Goal: Transaction & Acquisition: Purchase product/service

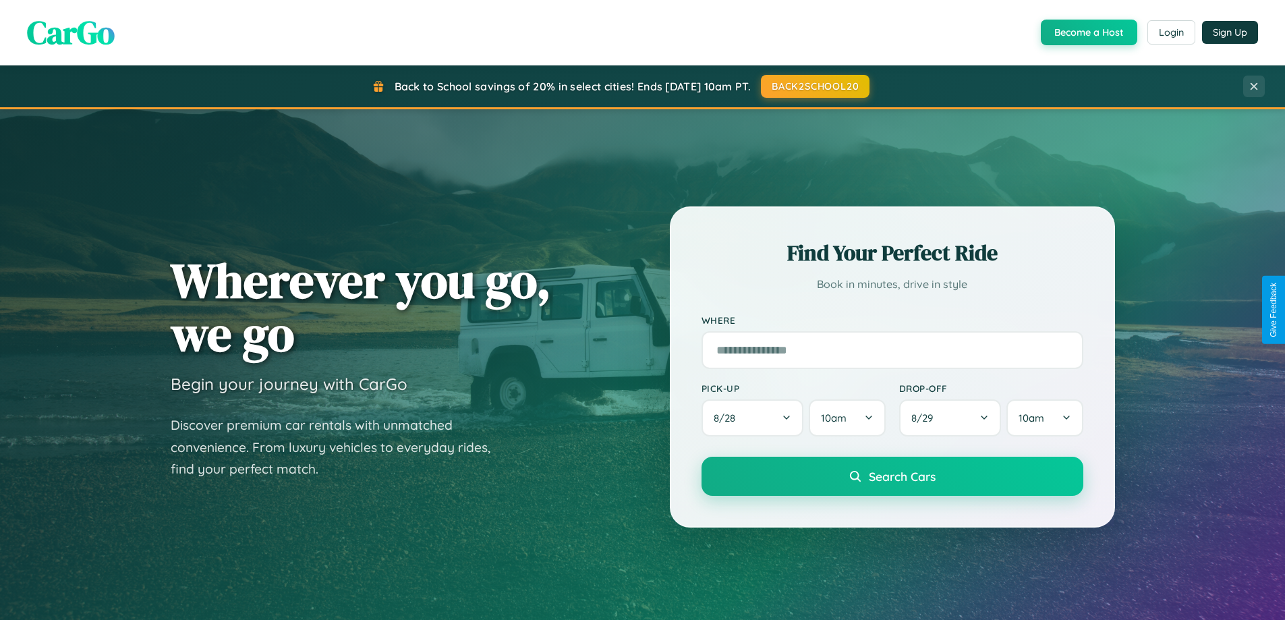
scroll to position [40, 0]
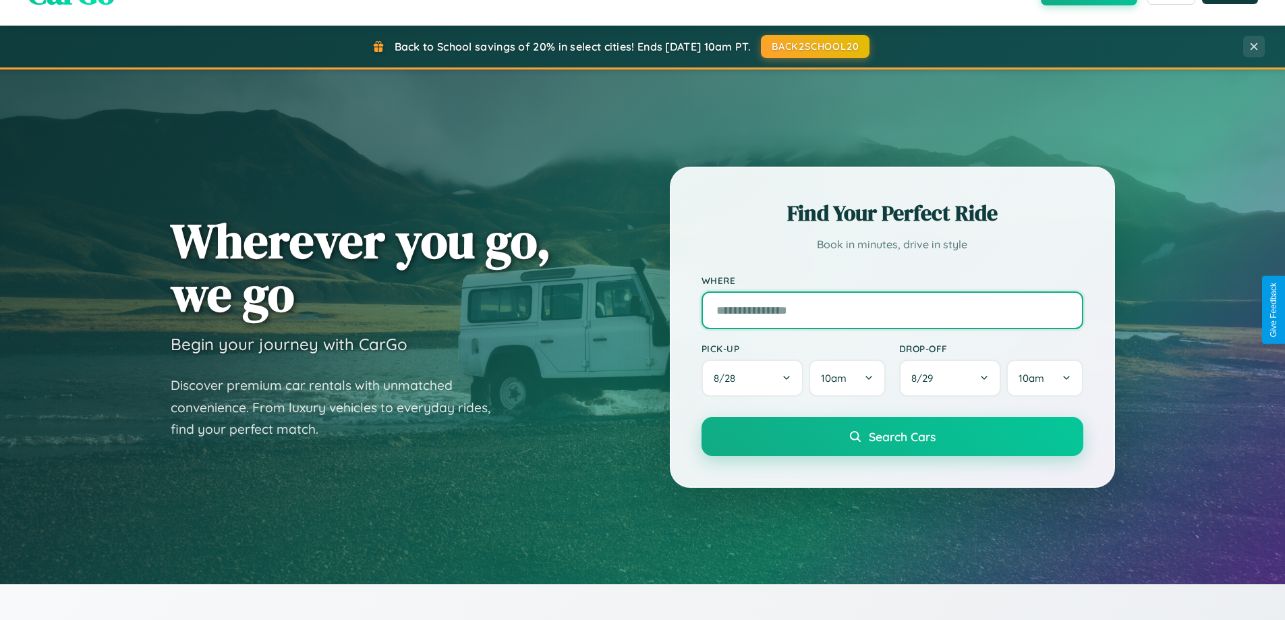
click at [892, 310] on input "text" at bounding box center [893, 310] width 382 height 38
type input "**********"
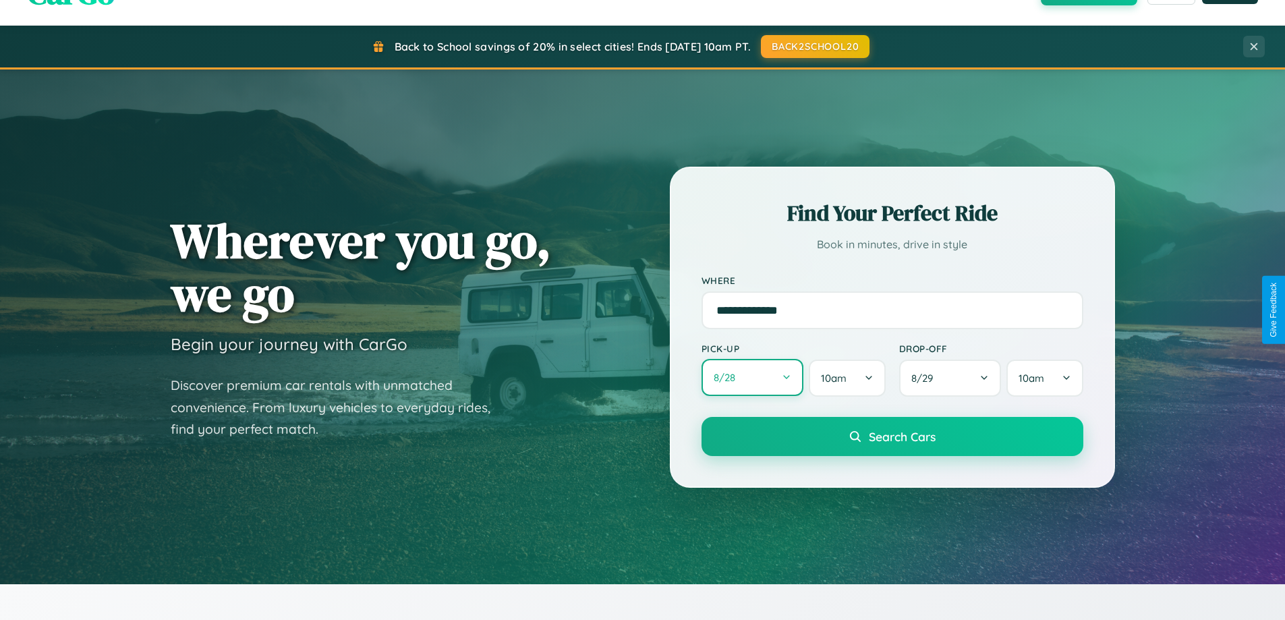
click at [752, 378] on button "8 / 28" at bounding box center [753, 377] width 103 height 37
select select "*"
select select "****"
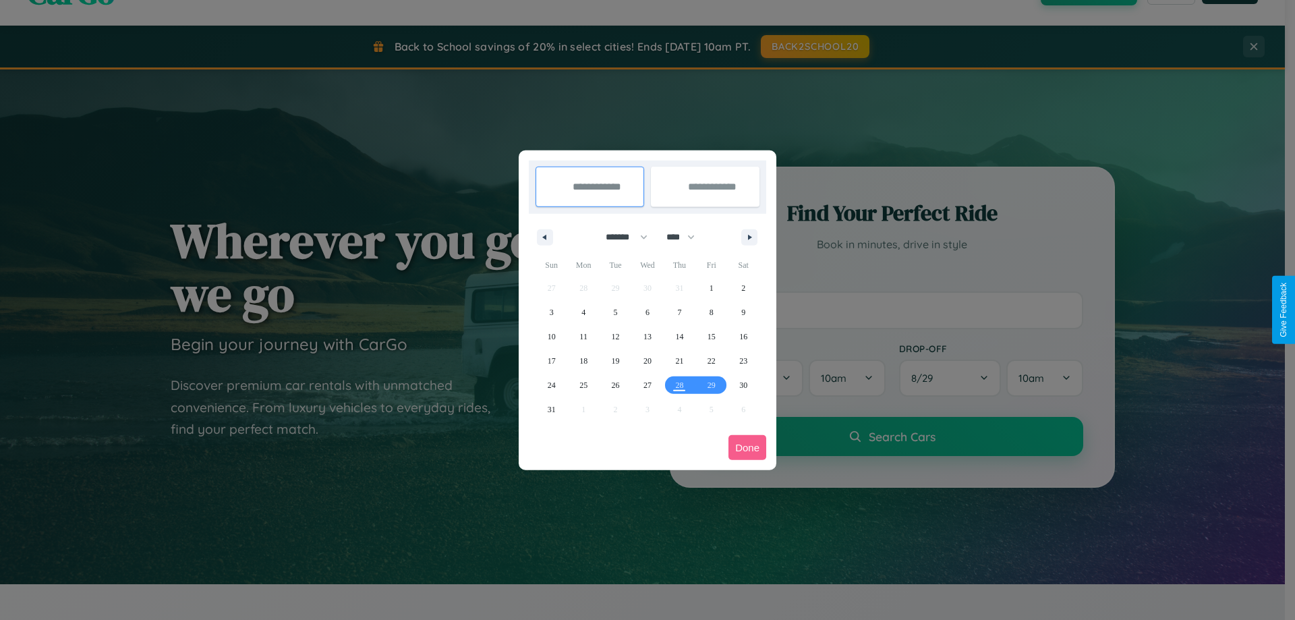
click at [621, 237] on select "******* ******** ***** ***** *** **** **** ****** ********* ******* ******** **…" at bounding box center [624, 237] width 57 height 22
select select "*"
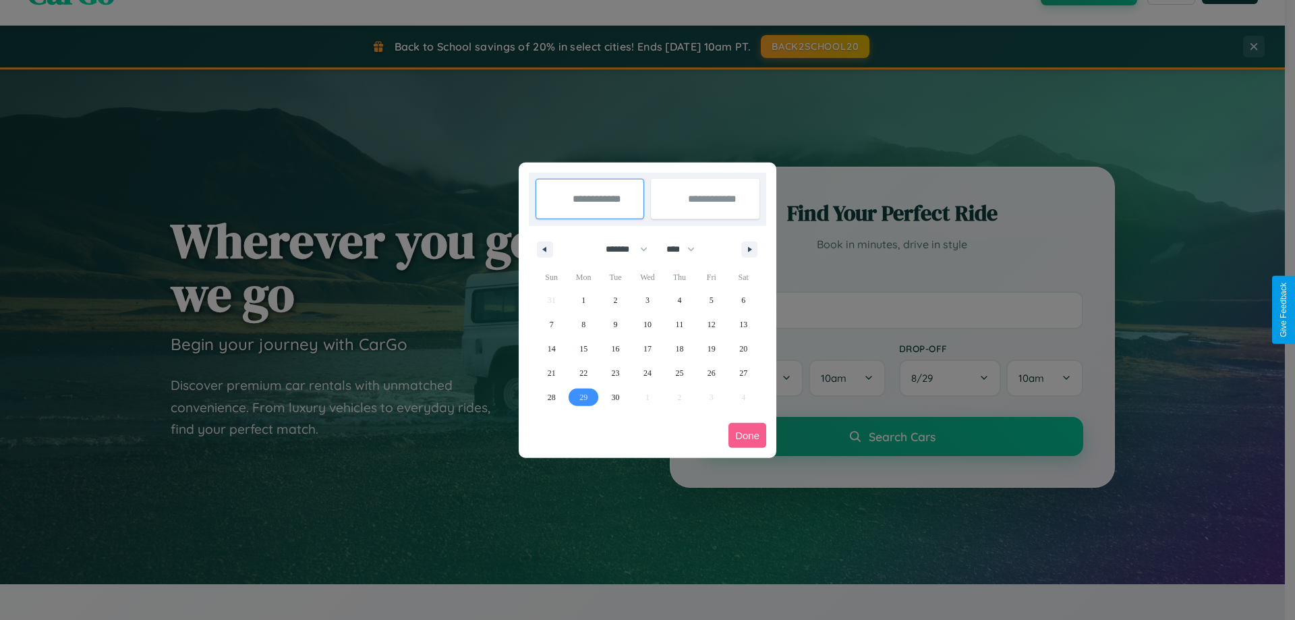
click at [584, 397] on span "29" at bounding box center [584, 397] width 8 height 24
type input "**********"
click at [750, 249] on icon "button" at bounding box center [752, 249] width 7 height 5
select select "*"
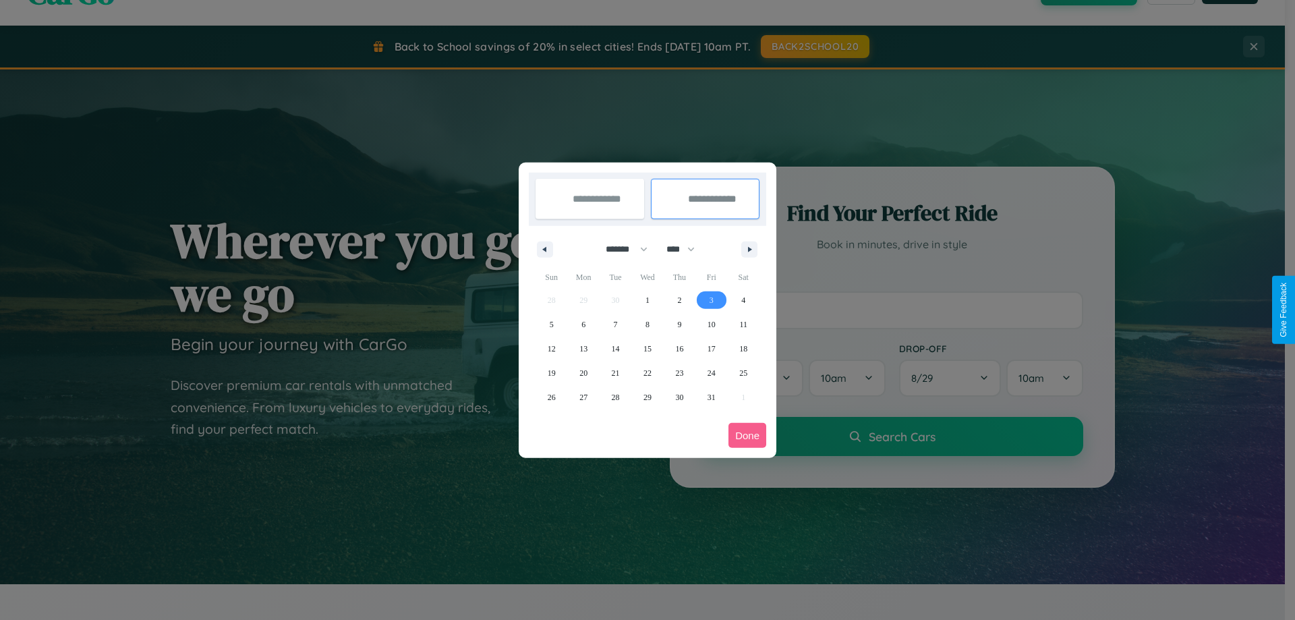
click at [711, 300] on span "3" at bounding box center [712, 300] width 4 height 24
type input "**********"
select select "*"
click at [748, 435] on button "Done" at bounding box center [748, 435] width 38 height 25
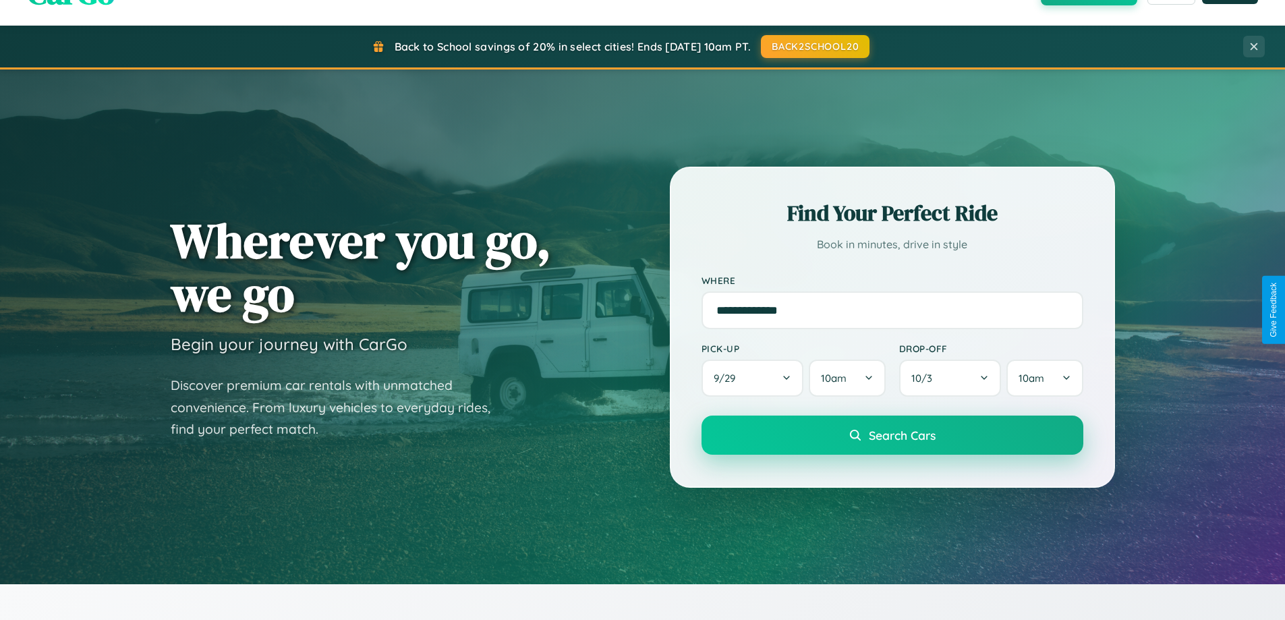
click at [892, 436] on span "Search Cars" at bounding box center [902, 435] width 67 height 15
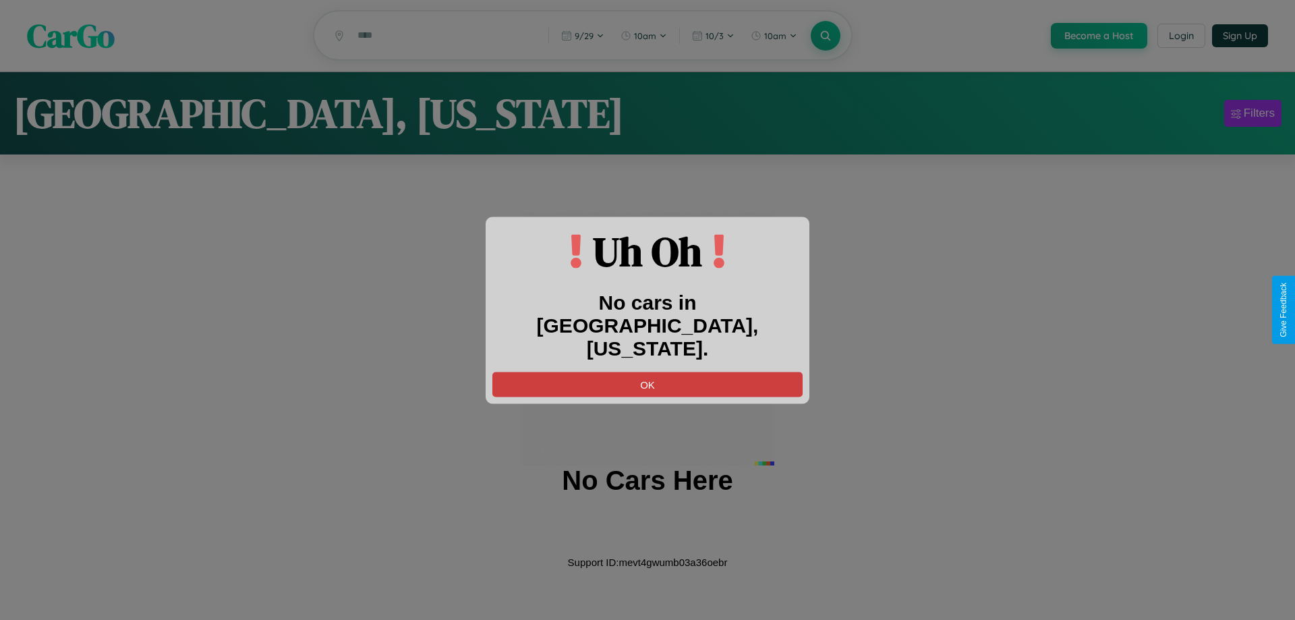
click at [648, 372] on button "OK" at bounding box center [648, 384] width 310 height 25
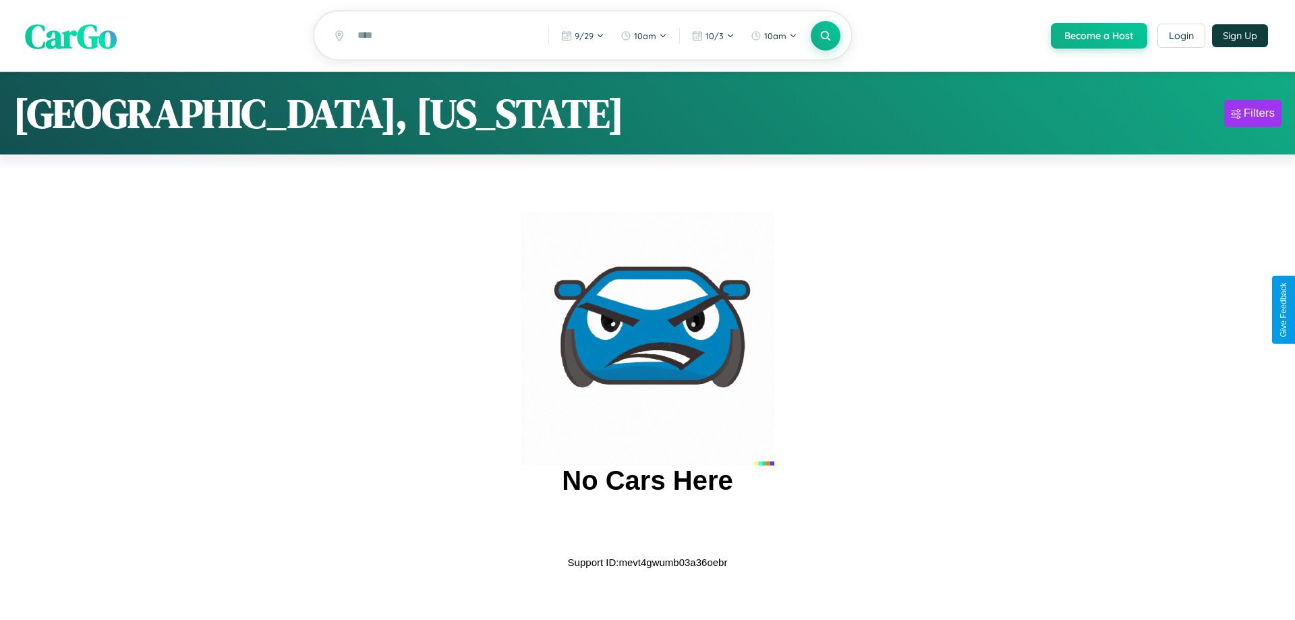
click at [71, 36] on span "CarGo" at bounding box center [71, 35] width 92 height 47
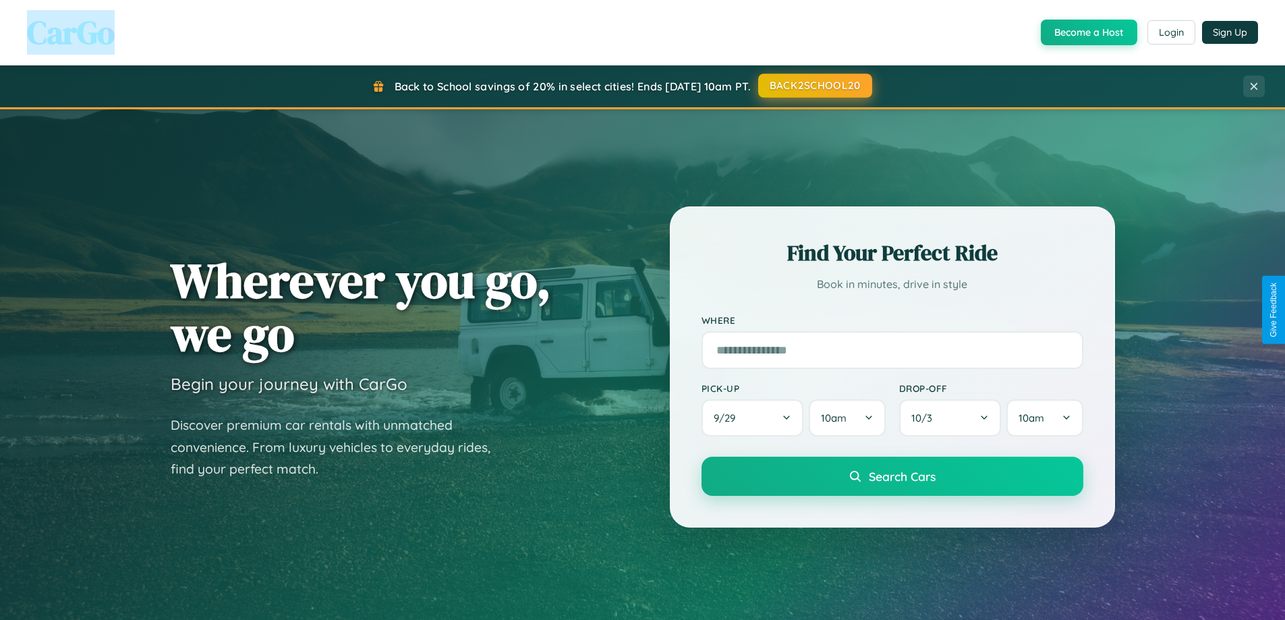
click at [814, 86] on button "BACK2SCHOOL20" at bounding box center [815, 86] width 114 height 24
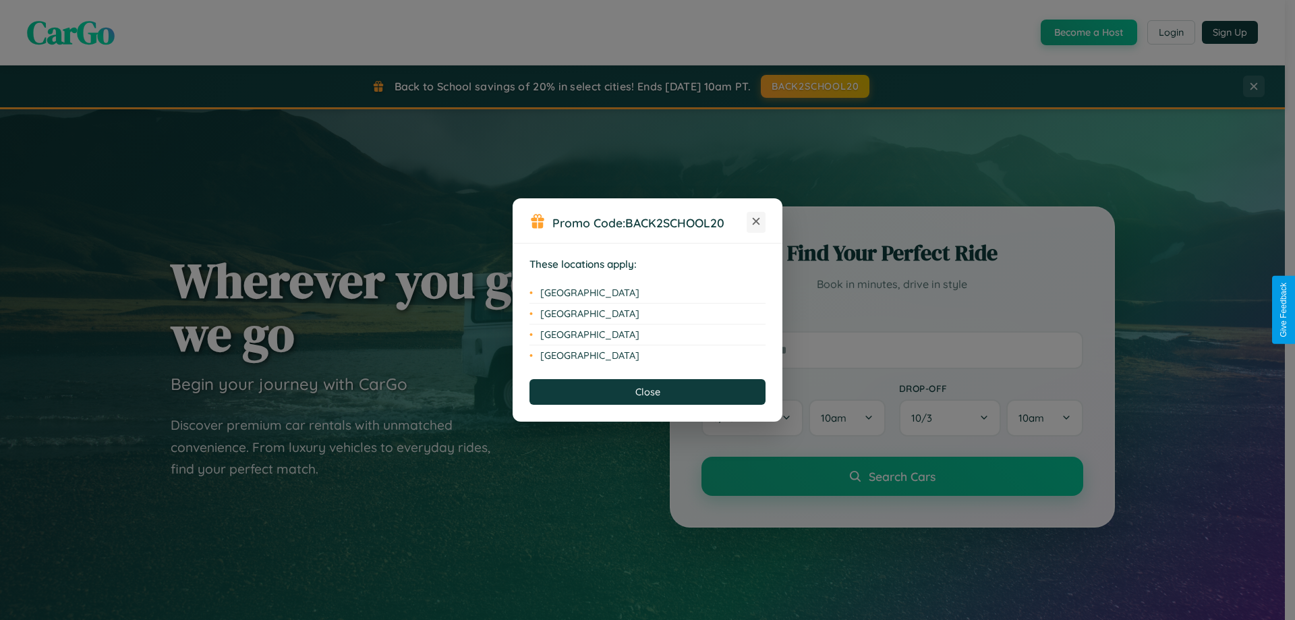
click at [756, 222] on icon at bounding box center [756, 221] width 7 height 7
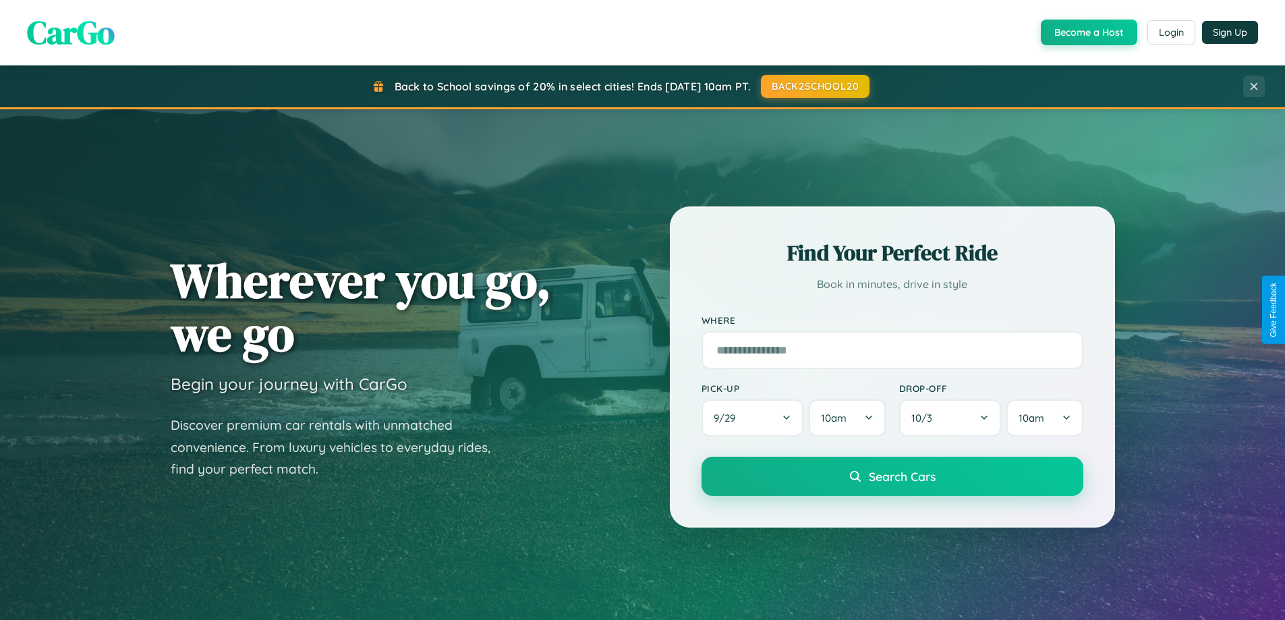
scroll to position [2596, 0]
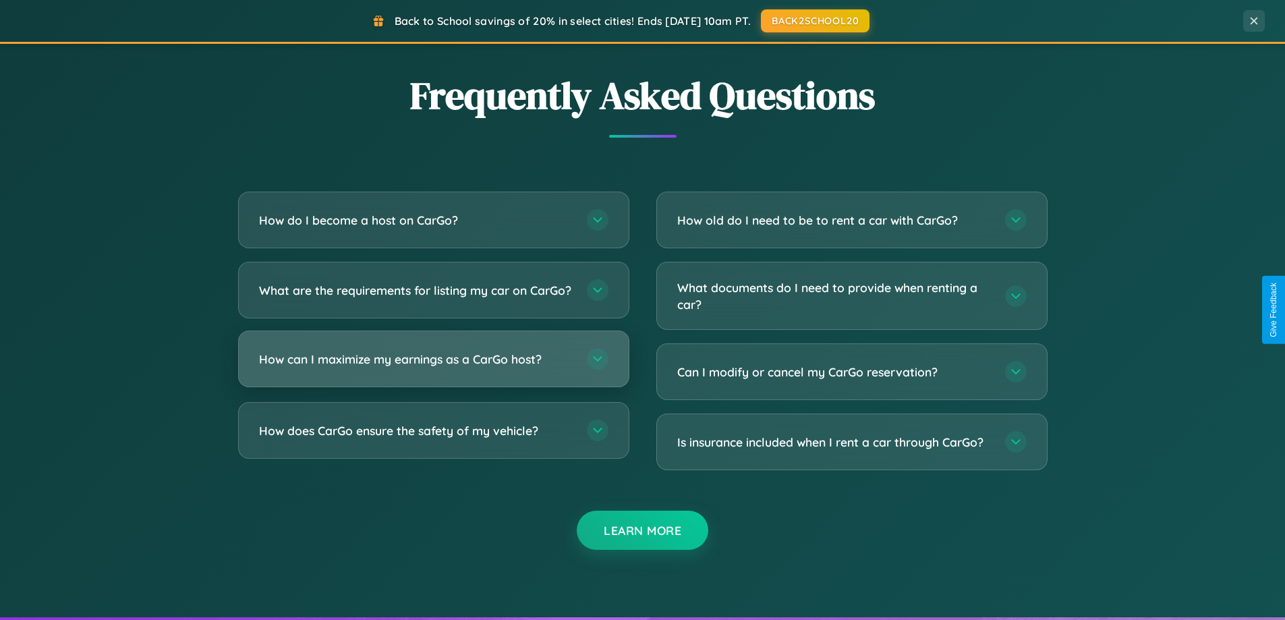
click at [433, 368] on h3 "How can I maximize my earnings as a CarGo host?" at bounding box center [416, 359] width 314 height 17
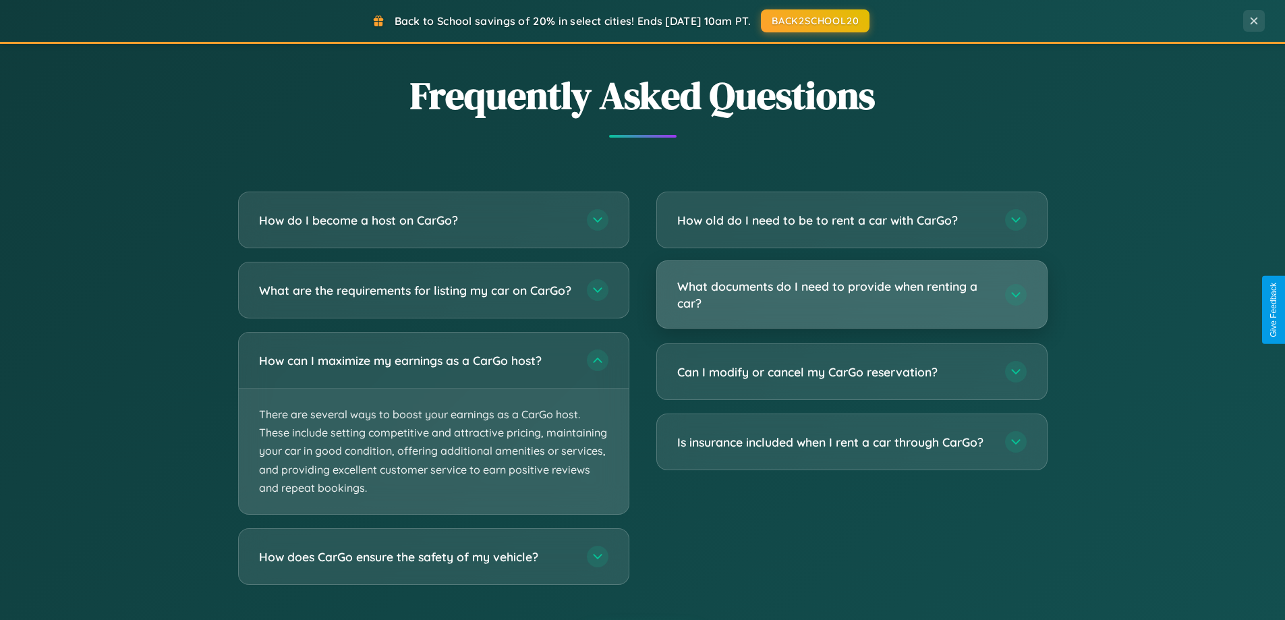
click at [852, 294] on h3 "What documents do I need to provide when renting a car?" at bounding box center [834, 294] width 314 height 33
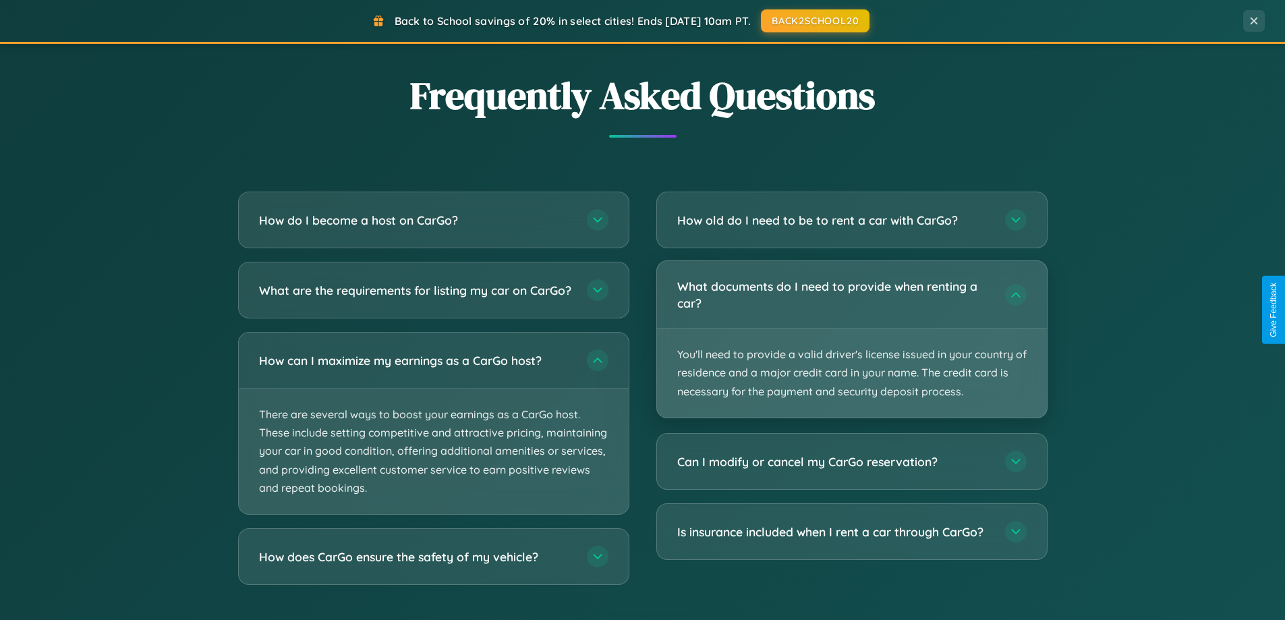
click at [852, 339] on p "You'll need to provide a valid driver's license issued in your country of resid…" at bounding box center [852, 373] width 390 height 89
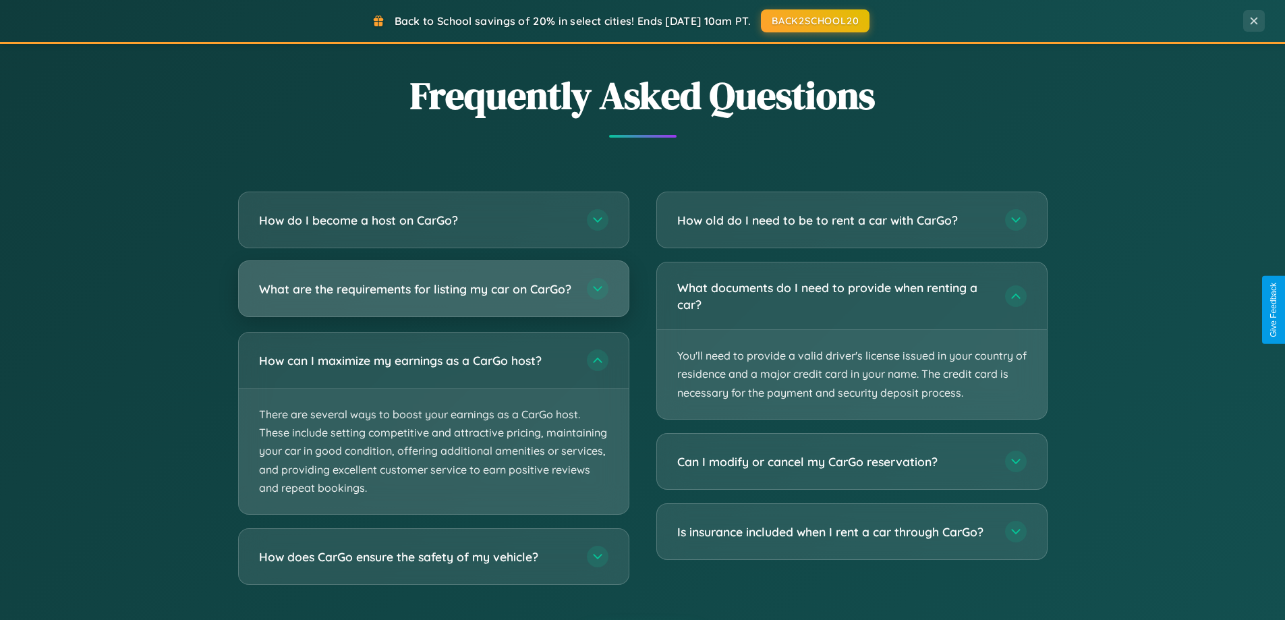
click at [433, 295] on h3 "What are the requirements for listing my car on CarGo?" at bounding box center [416, 289] width 314 height 17
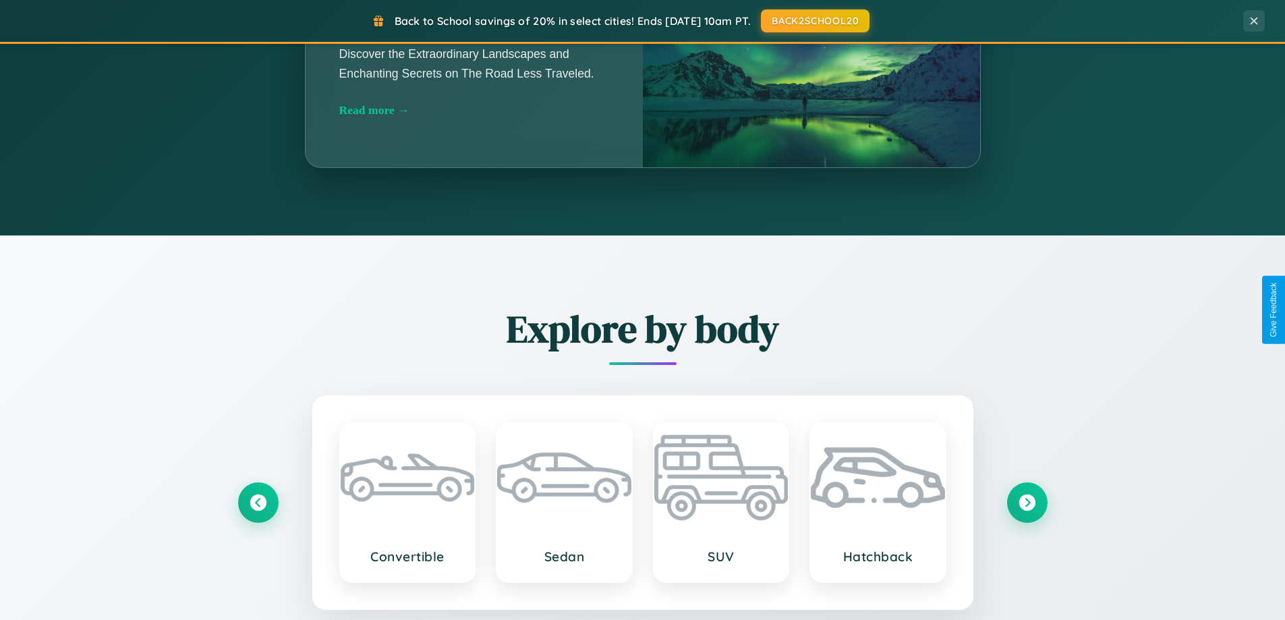
scroll to position [1188, 0]
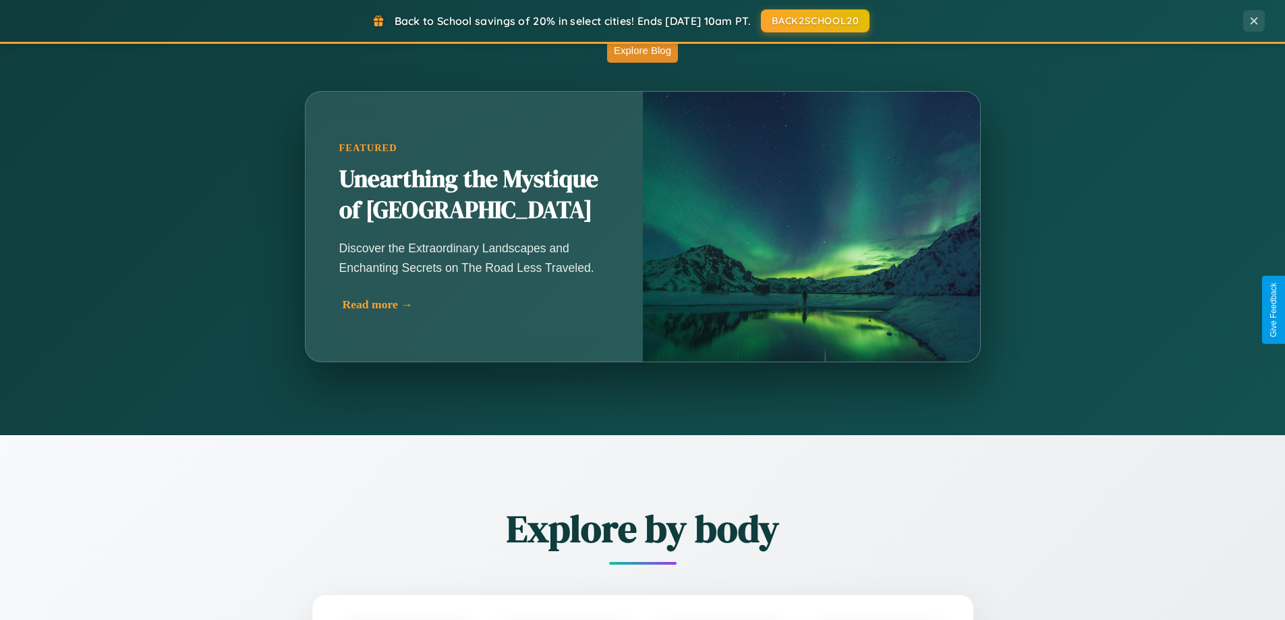
click at [476, 304] on div "Read more →" at bounding box center [478, 305] width 270 height 14
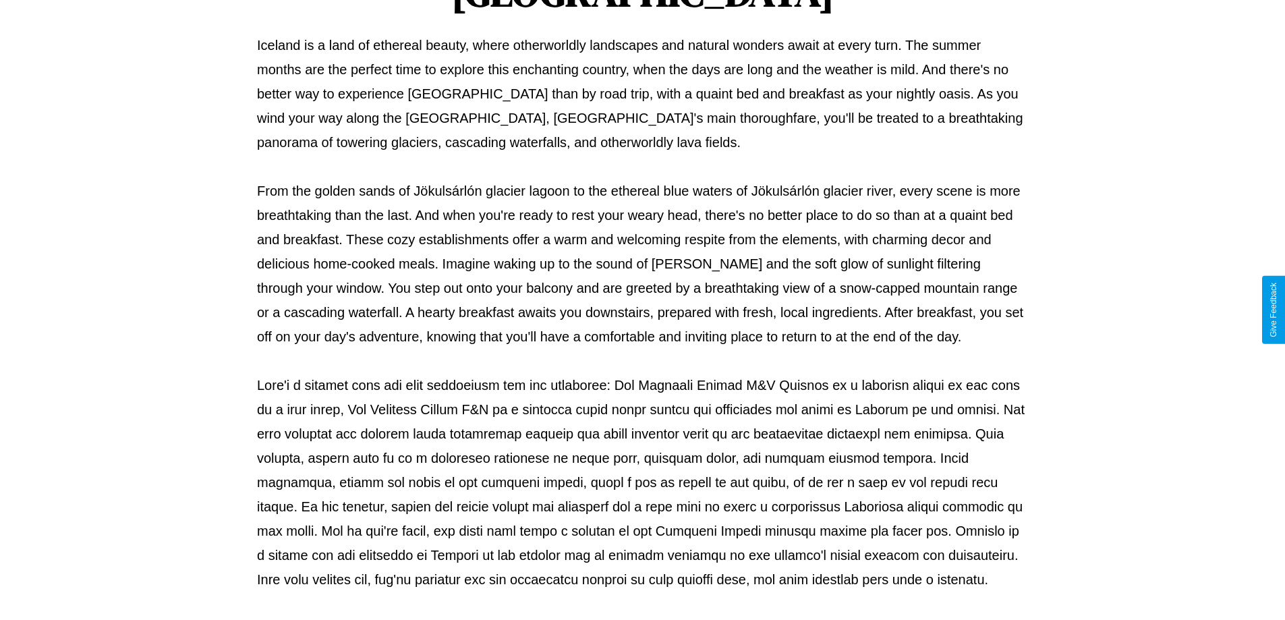
scroll to position [437, 0]
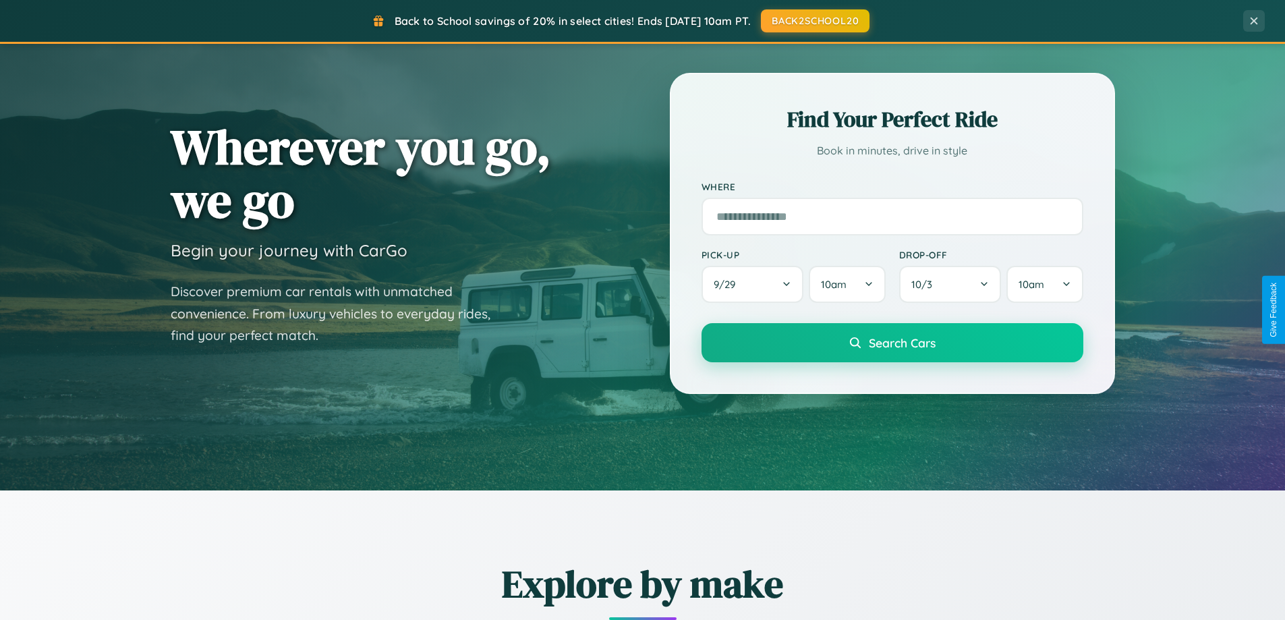
scroll to position [40, 0]
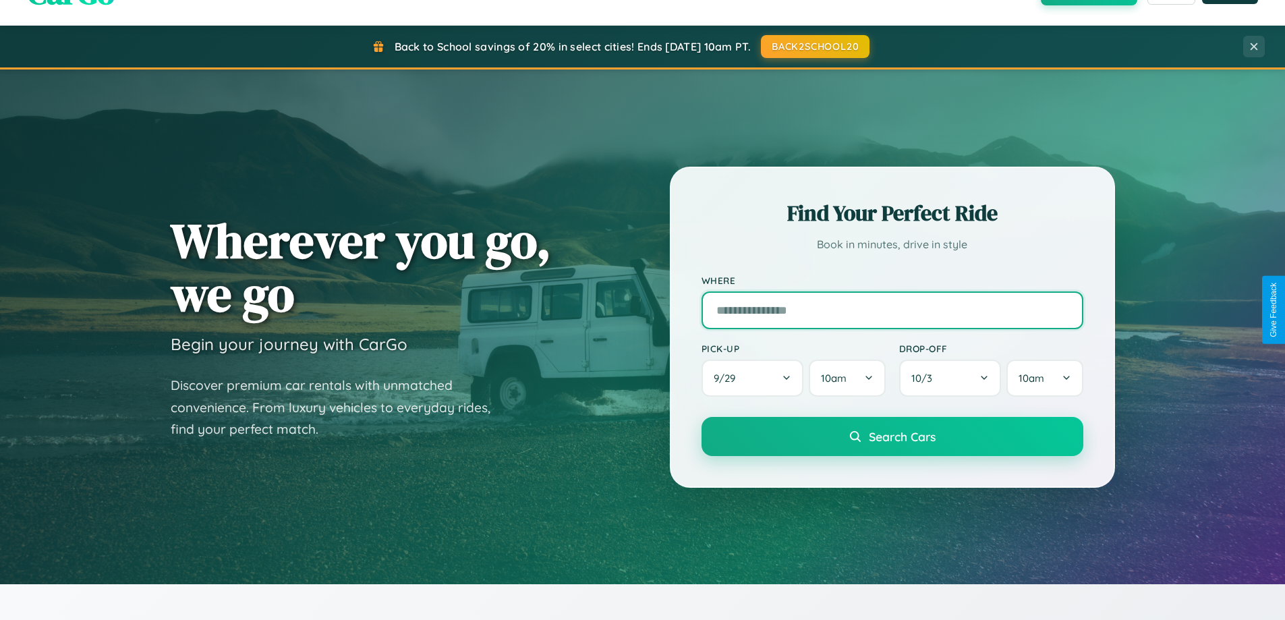
click at [892, 310] on input "text" at bounding box center [893, 310] width 382 height 38
type input "******"
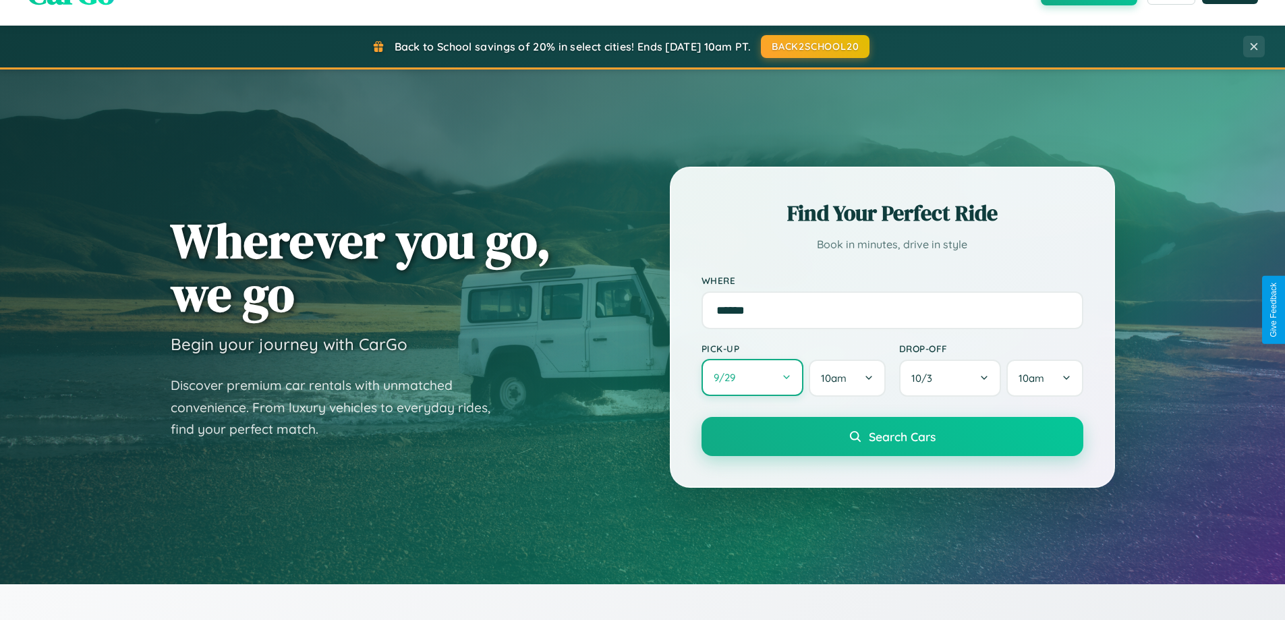
click at [752, 378] on button "9 / 29" at bounding box center [753, 377] width 103 height 37
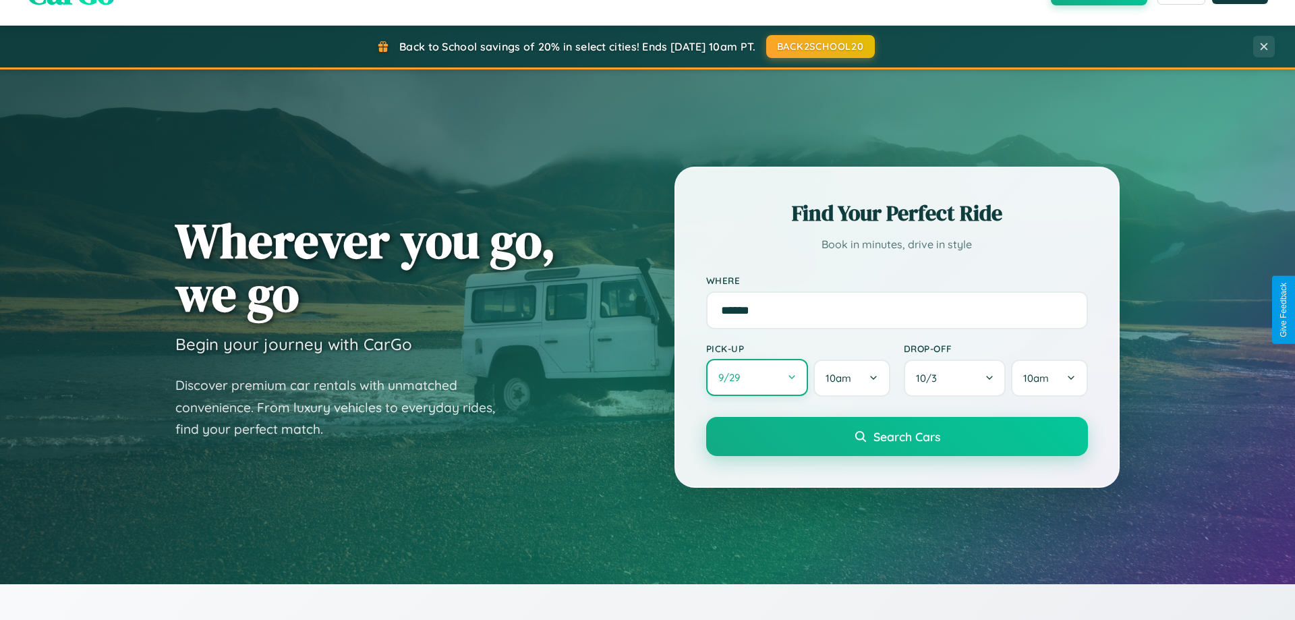
select select "*"
select select "****"
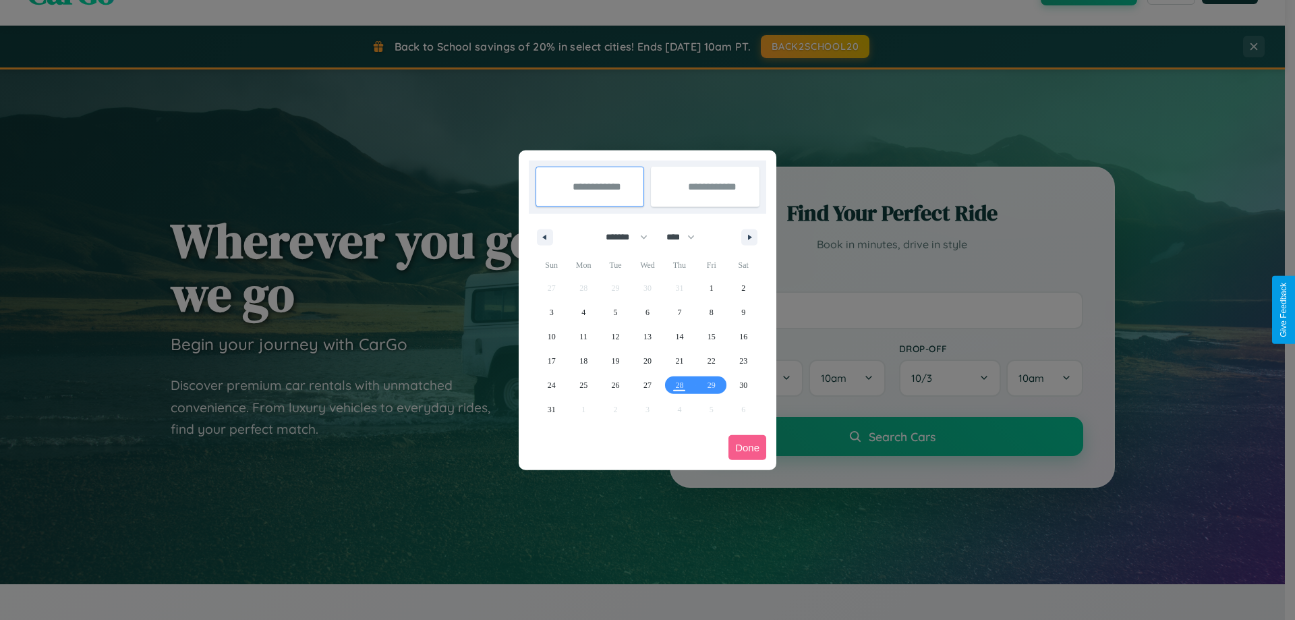
click at [621, 237] on select "******* ******** ***** ***** *** **** **** ****** ********* ******* ******** **…" at bounding box center [624, 237] width 57 height 22
select select "**"
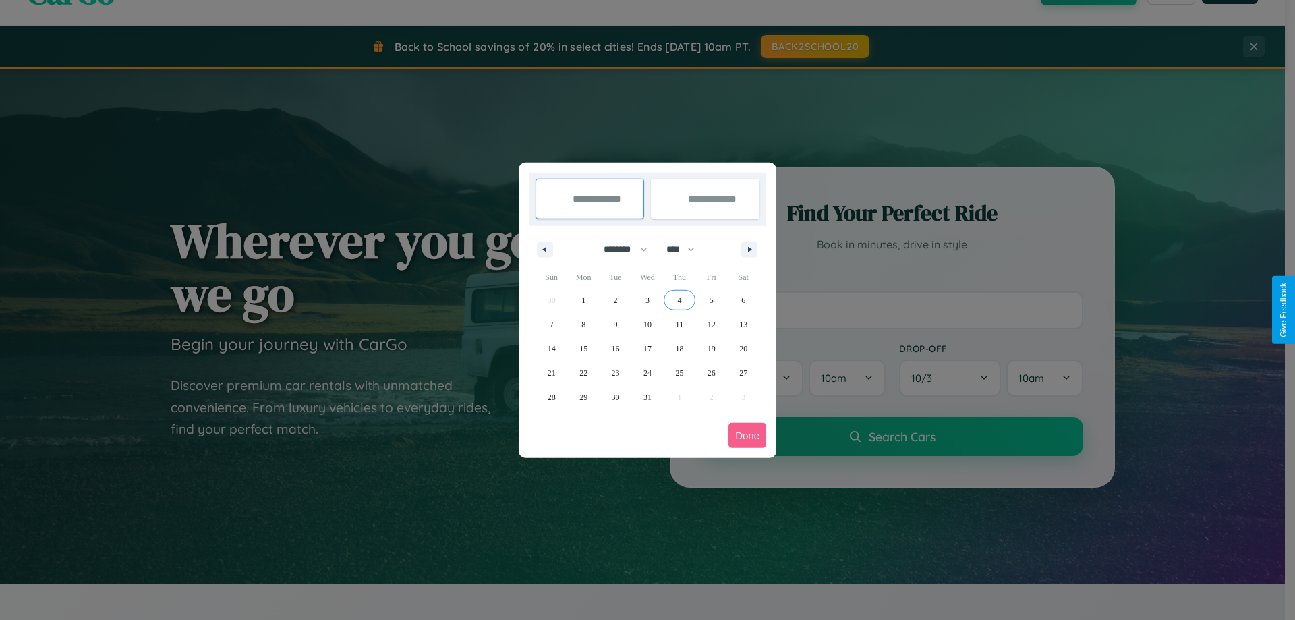
click at [679, 300] on span "4" at bounding box center [679, 300] width 4 height 24
type input "**********"
click at [744, 324] on span "13" at bounding box center [744, 324] width 8 height 24
type input "**********"
click at [748, 435] on button "Done" at bounding box center [748, 435] width 38 height 25
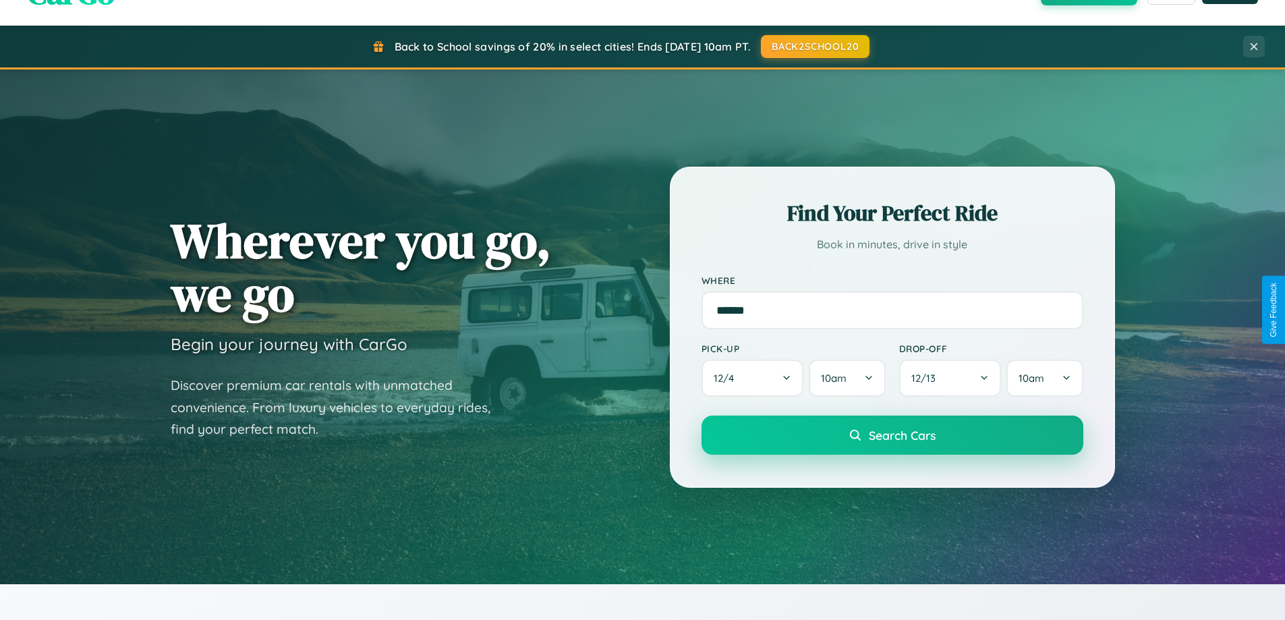
click at [892, 435] on span "Search Cars" at bounding box center [902, 435] width 67 height 15
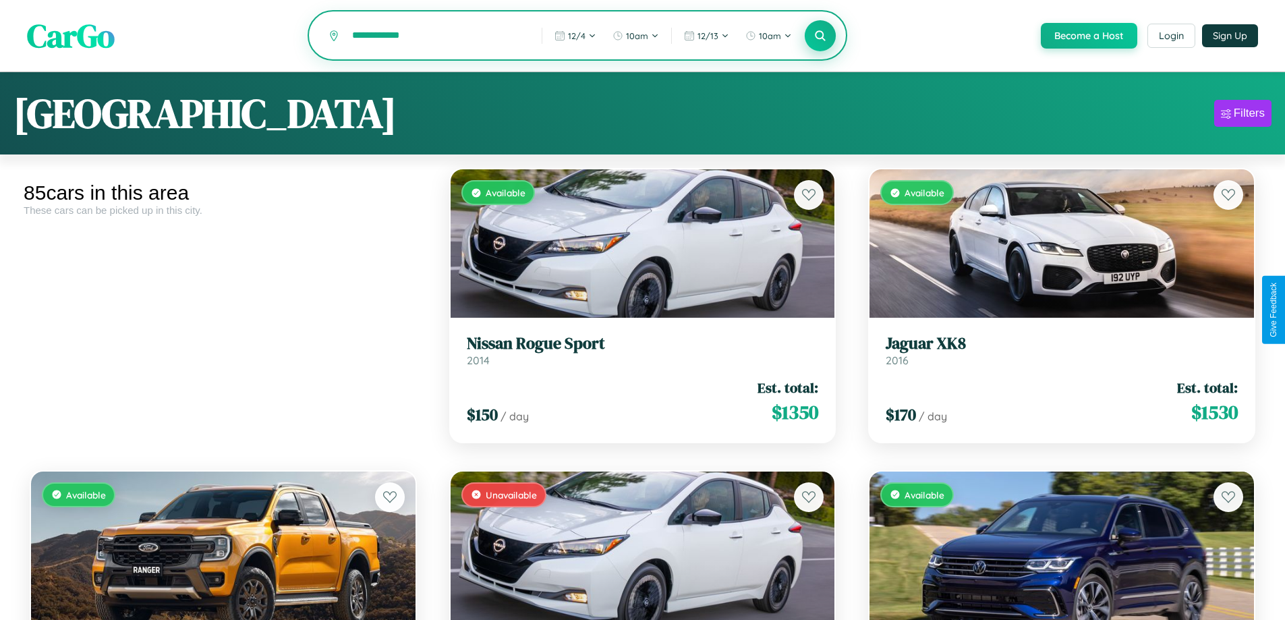
type input "**********"
click at [820, 36] on icon at bounding box center [820, 35] width 13 height 13
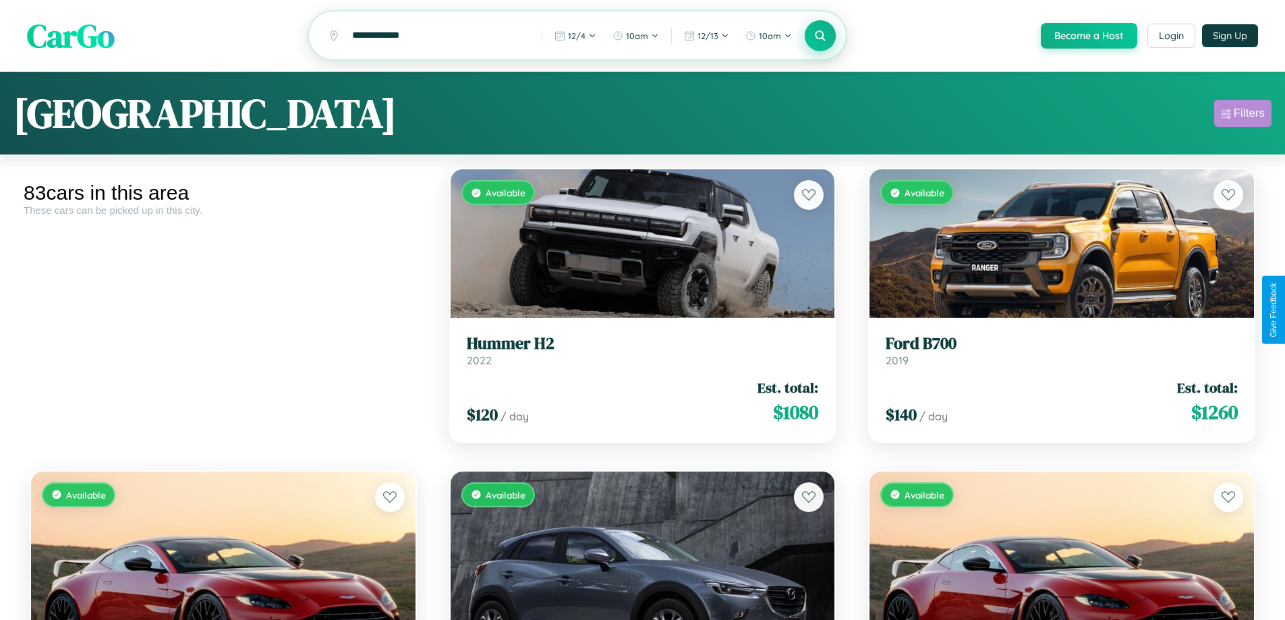
click at [1243, 115] on div "Filters" at bounding box center [1249, 113] width 31 height 13
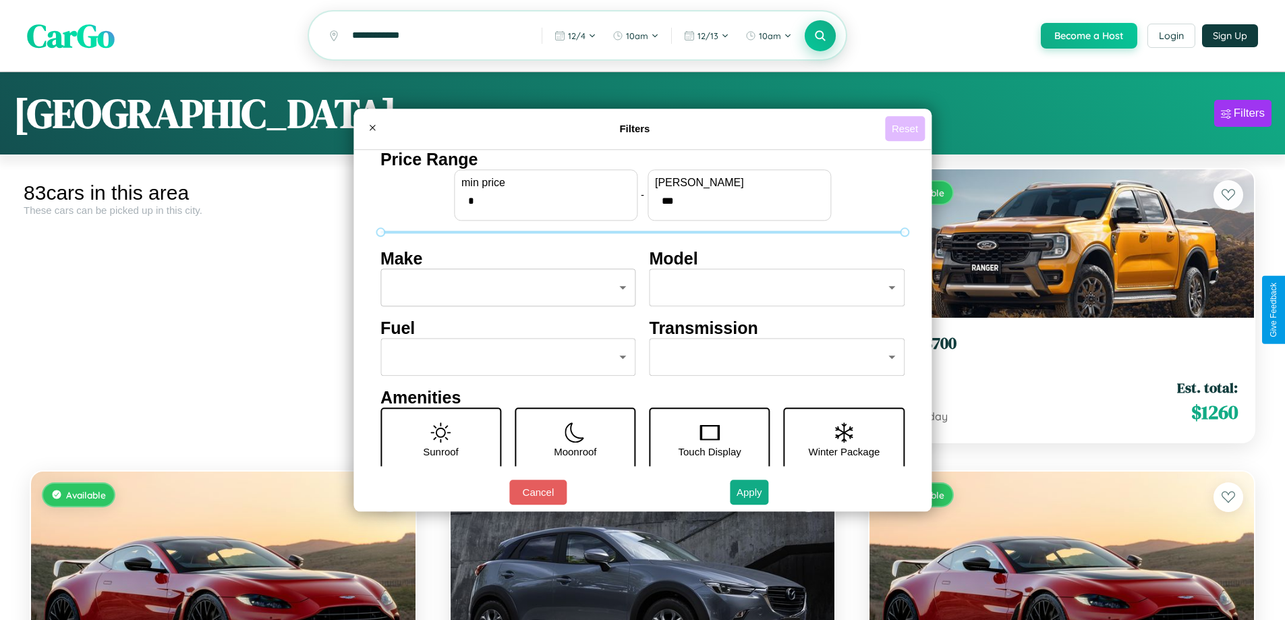
click at [907, 128] on button "Reset" at bounding box center [905, 128] width 40 height 25
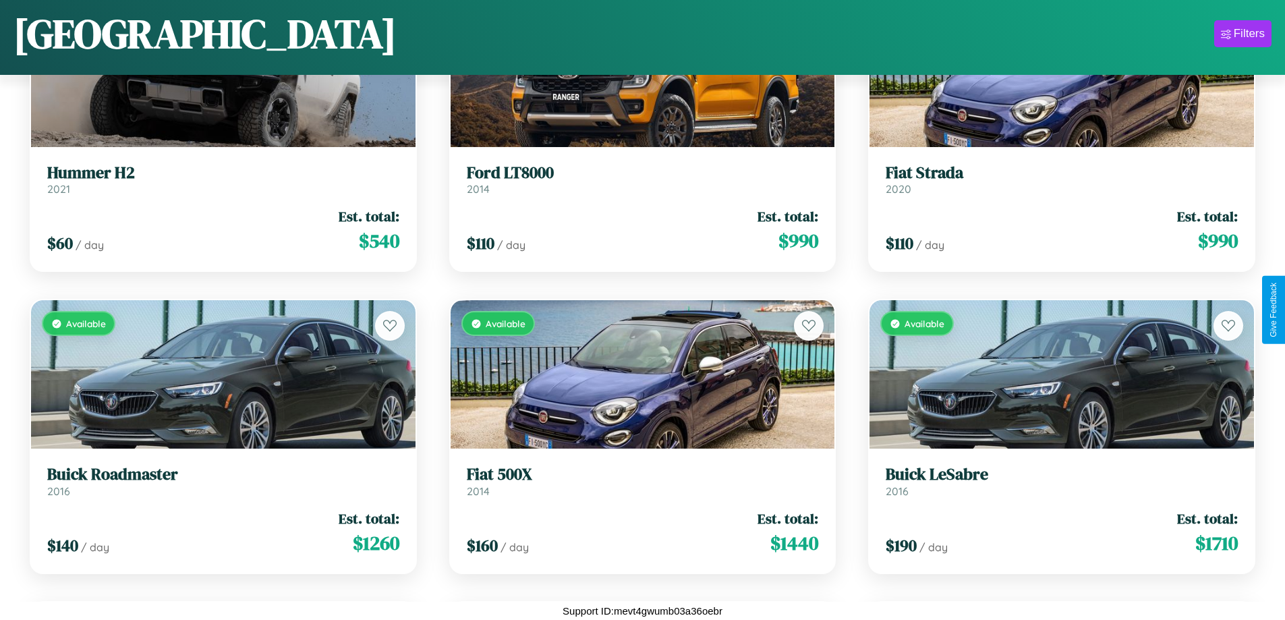
scroll to position [2305, 0]
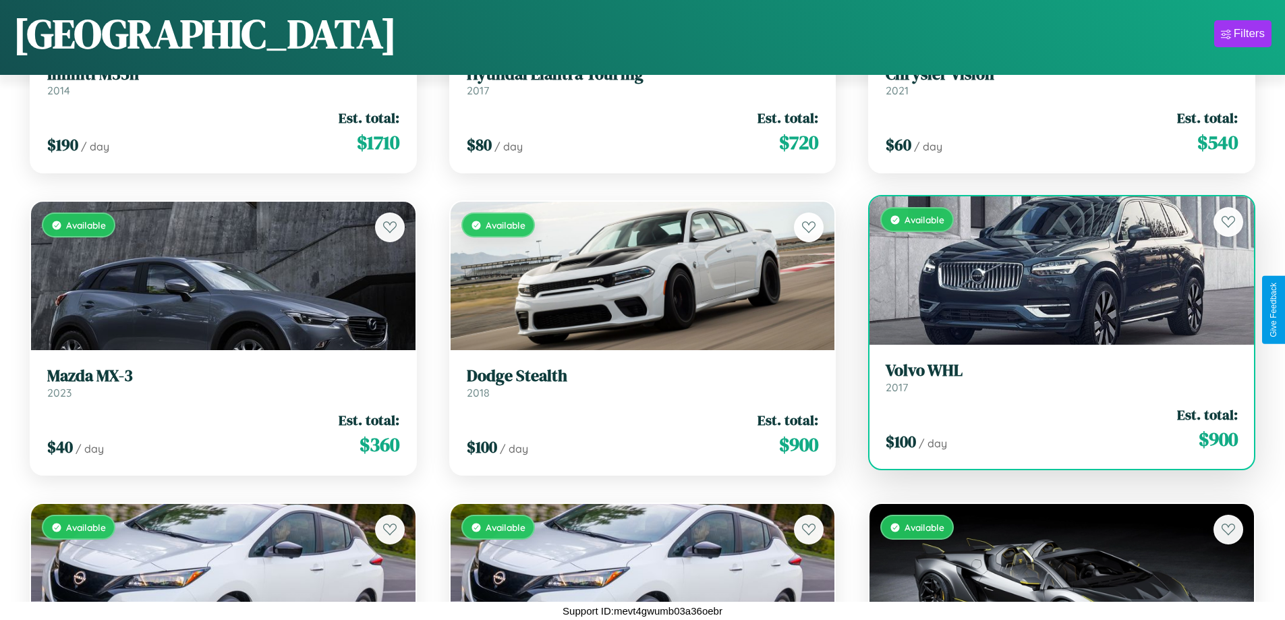
click at [1053, 379] on h3 "Volvo WHL" at bounding box center [1062, 371] width 352 height 20
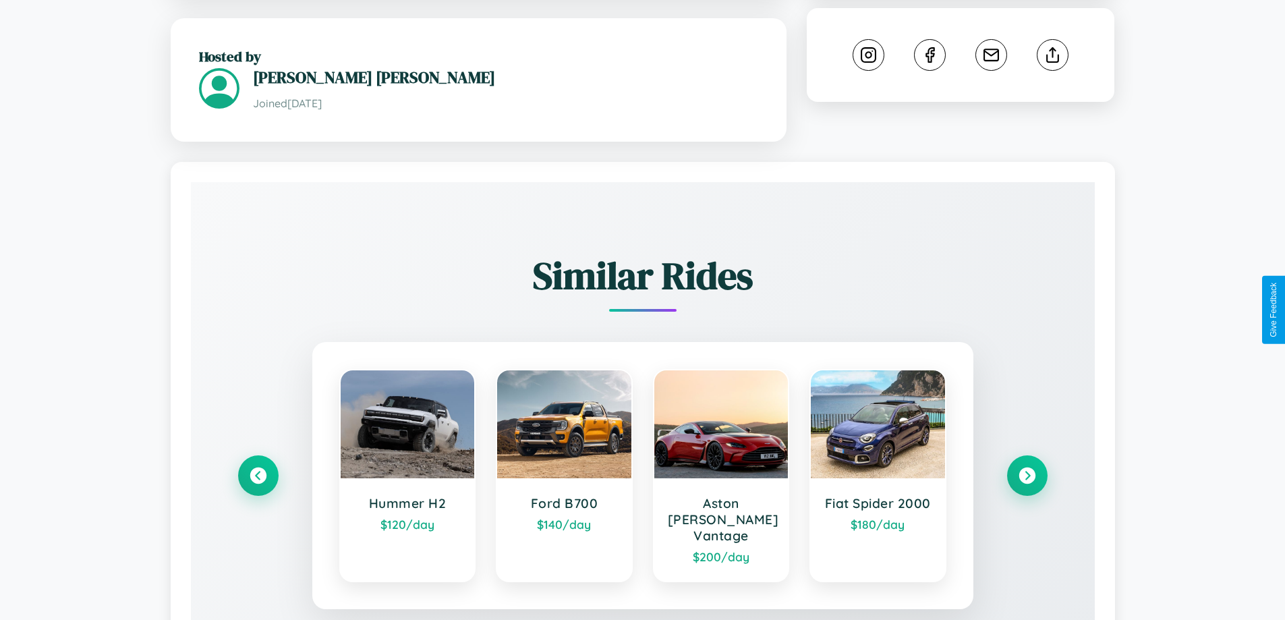
scroll to position [791, 0]
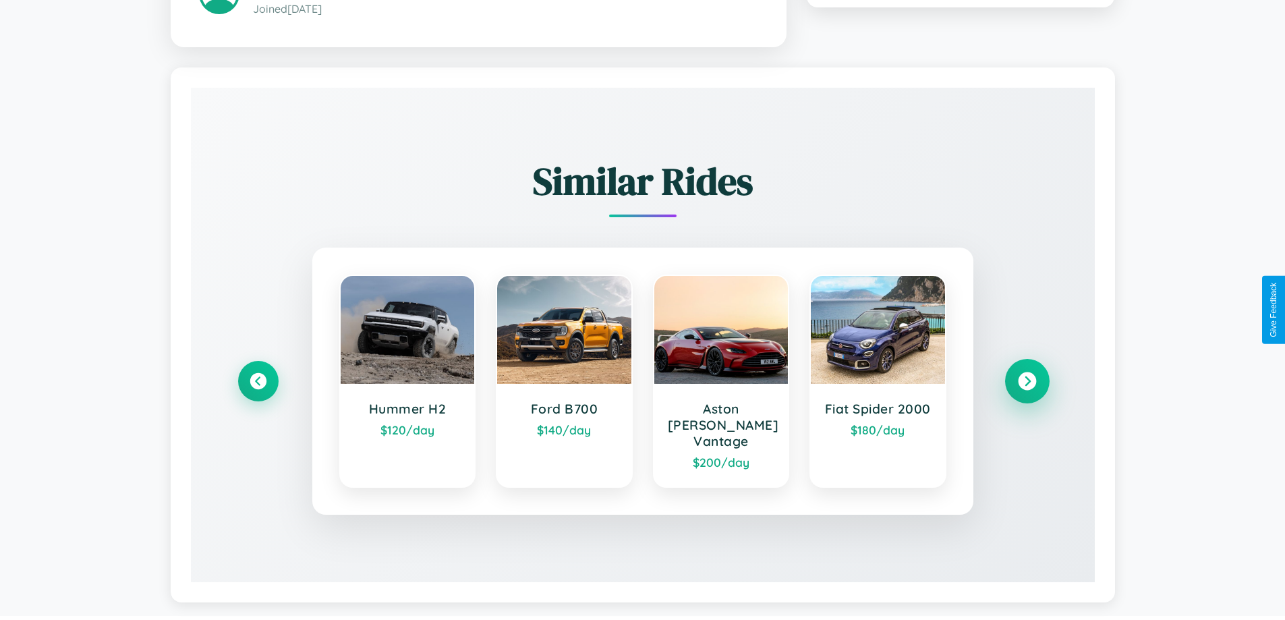
click at [1027, 374] on icon at bounding box center [1027, 381] width 18 height 18
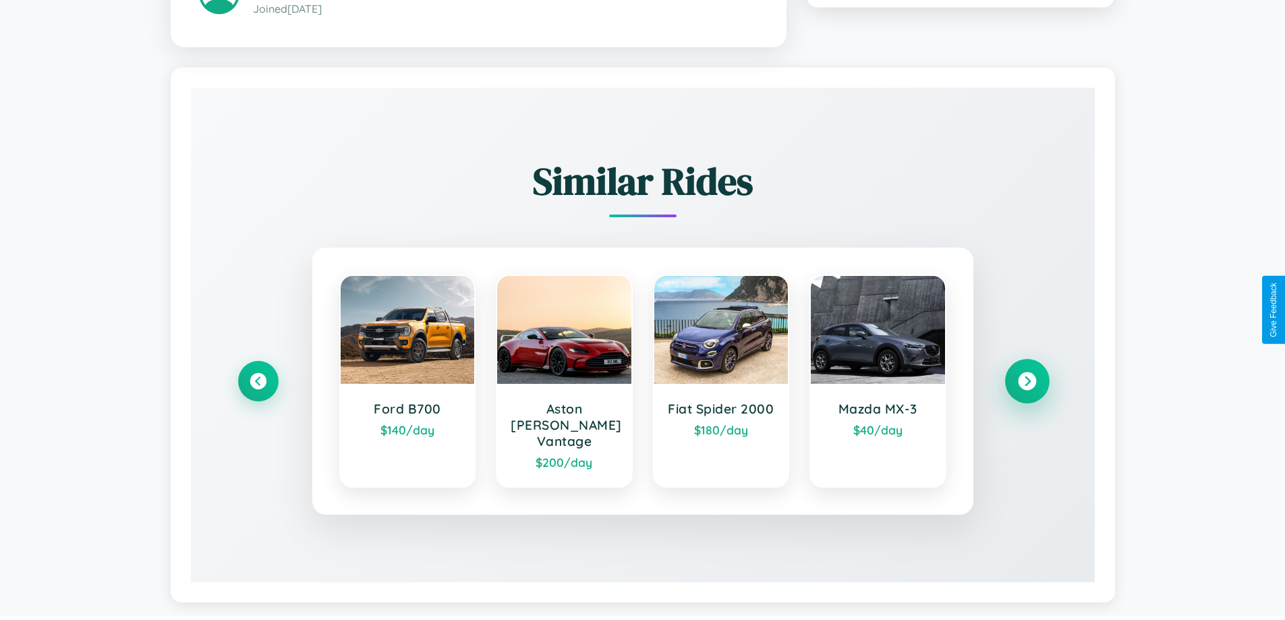
click at [1027, 374] on icon at bounding box center [1027, 381] width 18 height 18
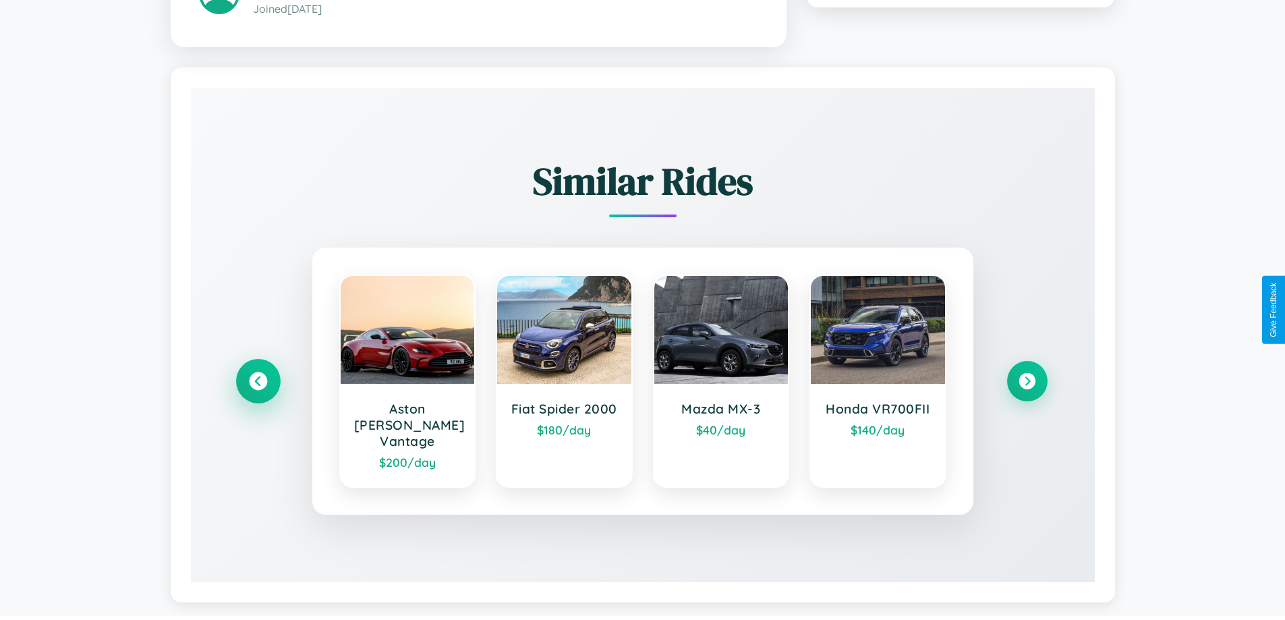
click at [258, 374] on icon at bounding box center [258, 381] width 18 height 18
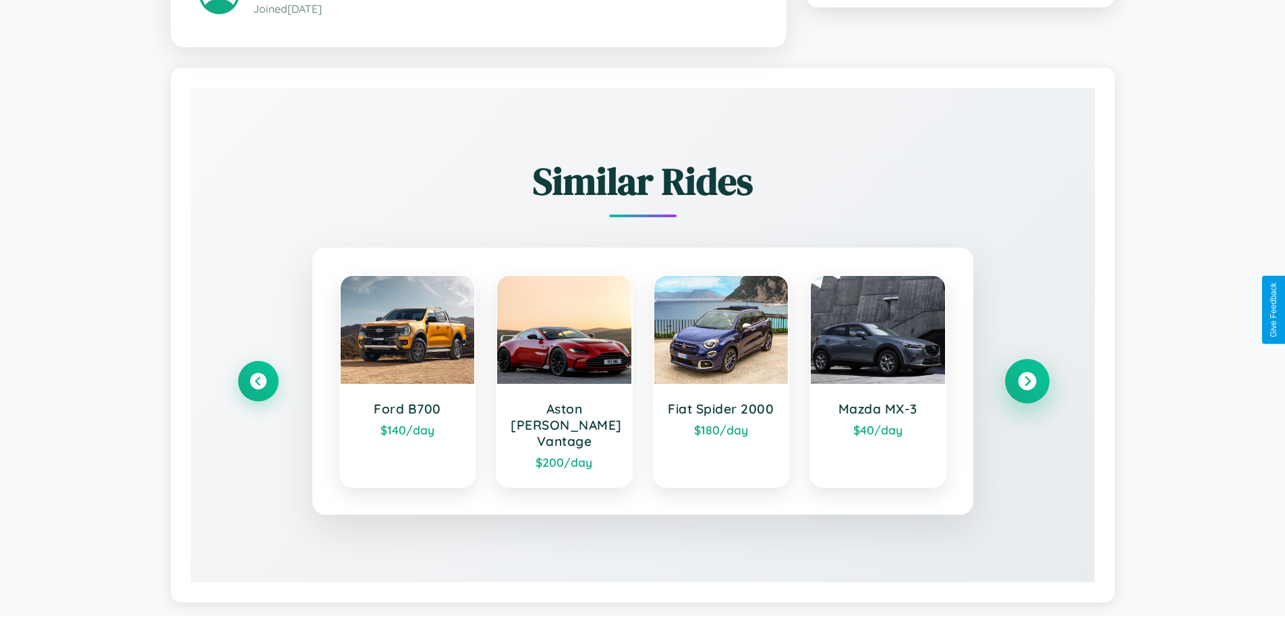
click at [1027, 374] on icon at bounding box center [1027, 381] width 18 height 18
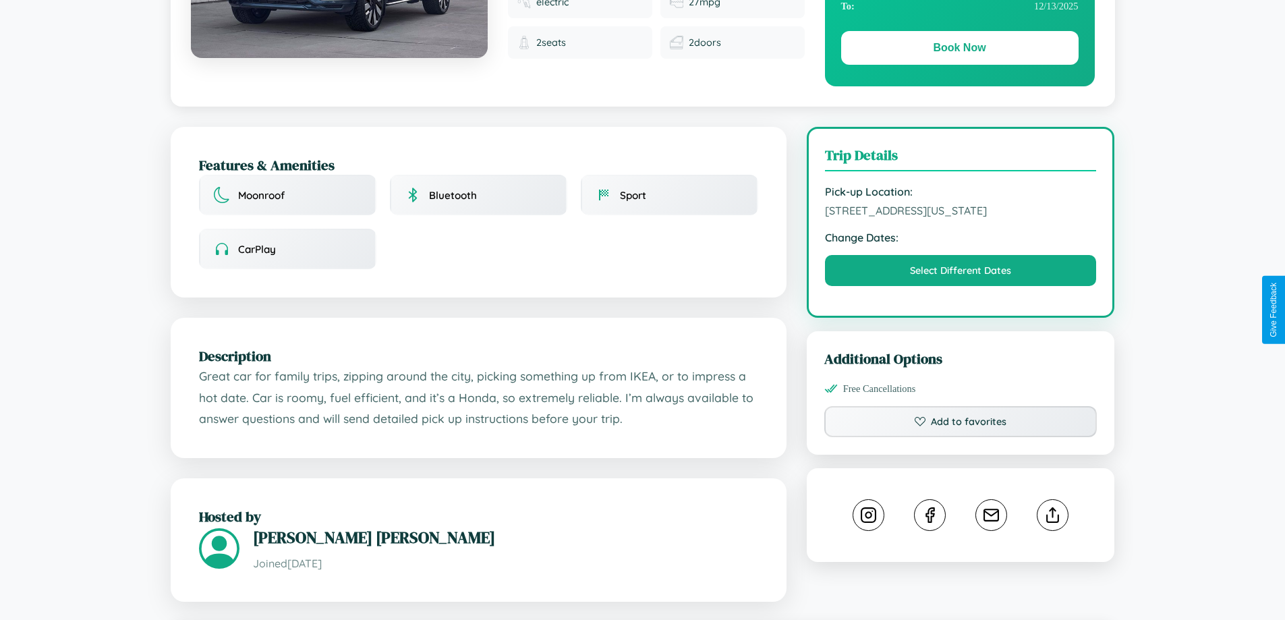
scroll to position [0, 0]
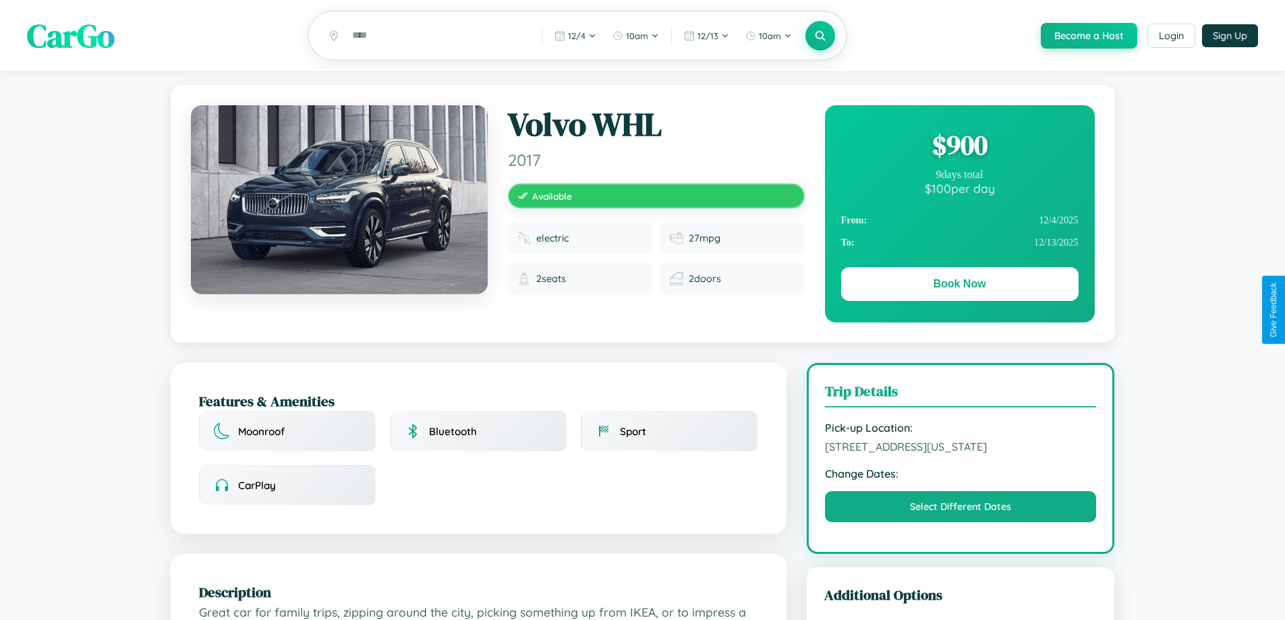
click at [959, 147] on div "$ 900" at bounding box center [960, 145] width 238 height 36
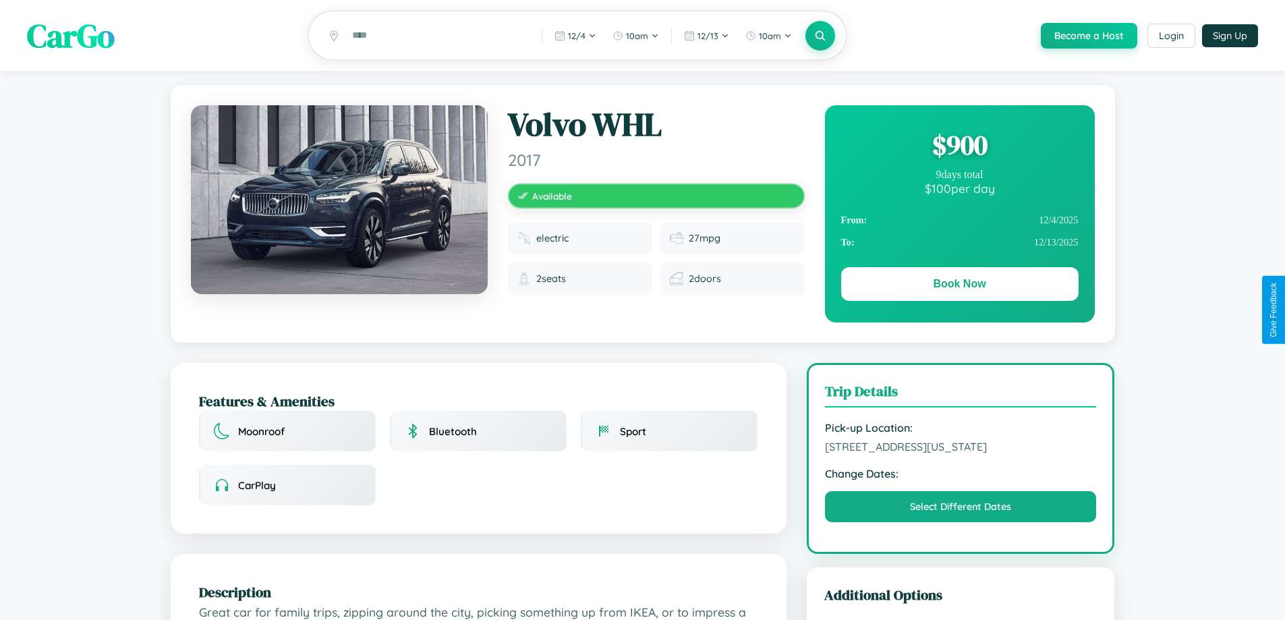
click at [959, 147] on div "$ 900" at bounding box center [960, 145] width 238 height 36
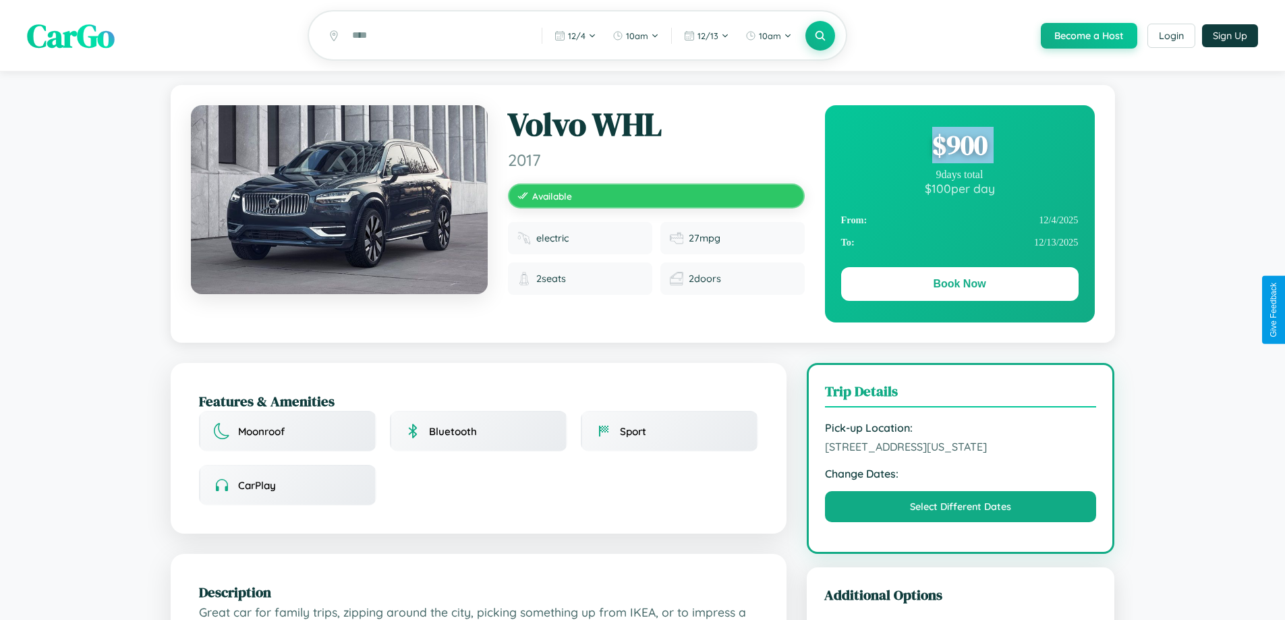
click at [959, 147] on div "$ 900" at bounding box center [960, 145] width 238 height 36
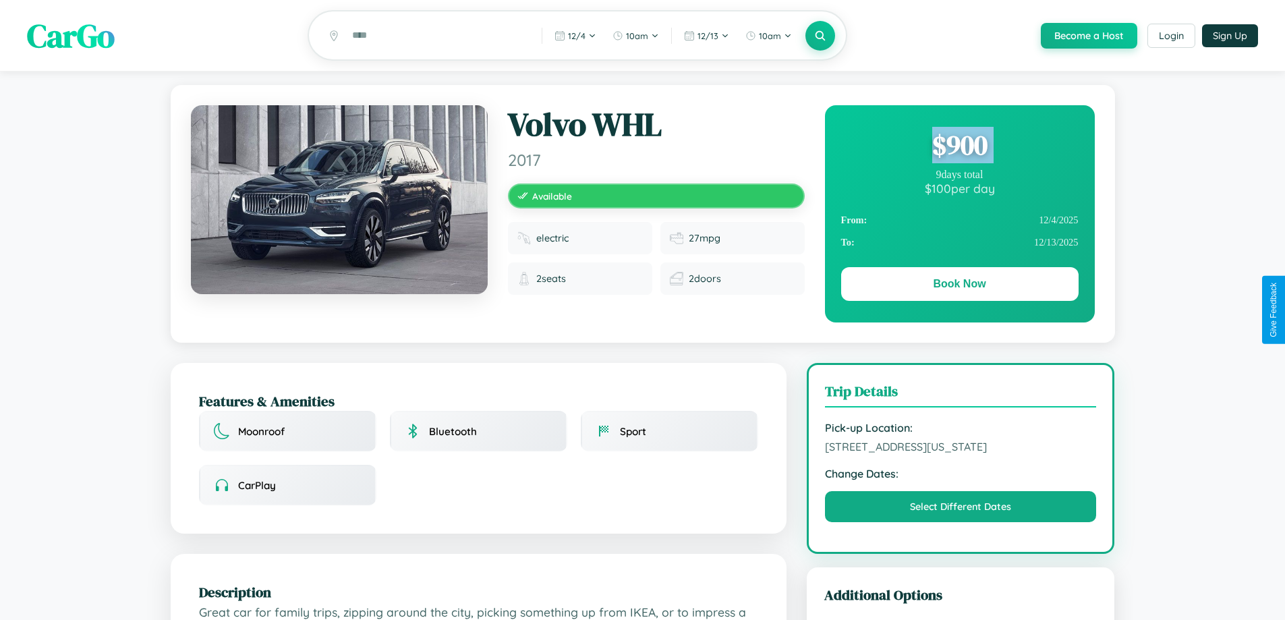
click at [959, 147] on div "$ 900" at bounding box center [960, 145] width 238 height 36
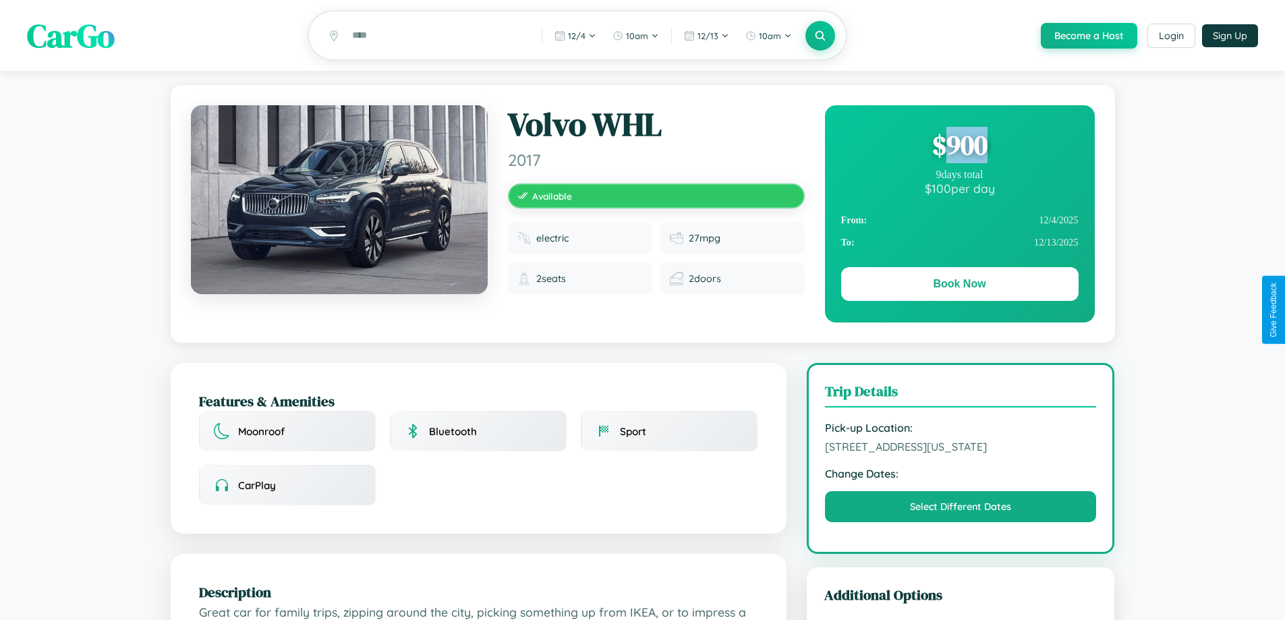
click at [959, 147] on div "$ 900" at bounding box center [960, 145] width 238 height 36
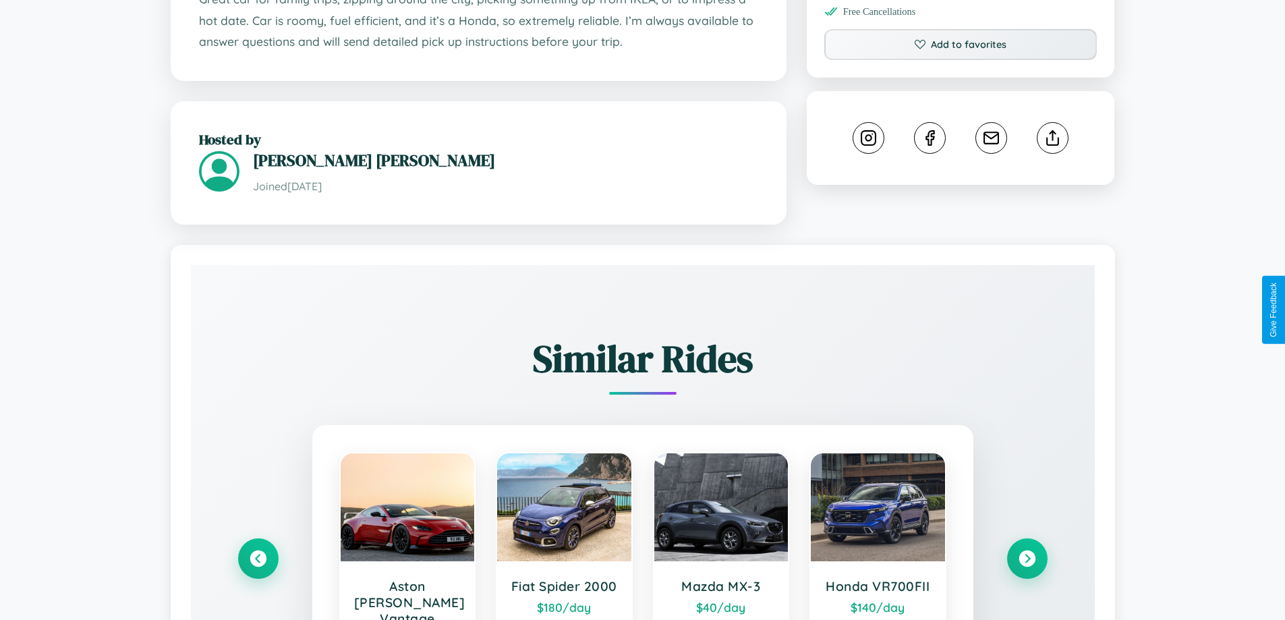
scroll to position [791, 0]
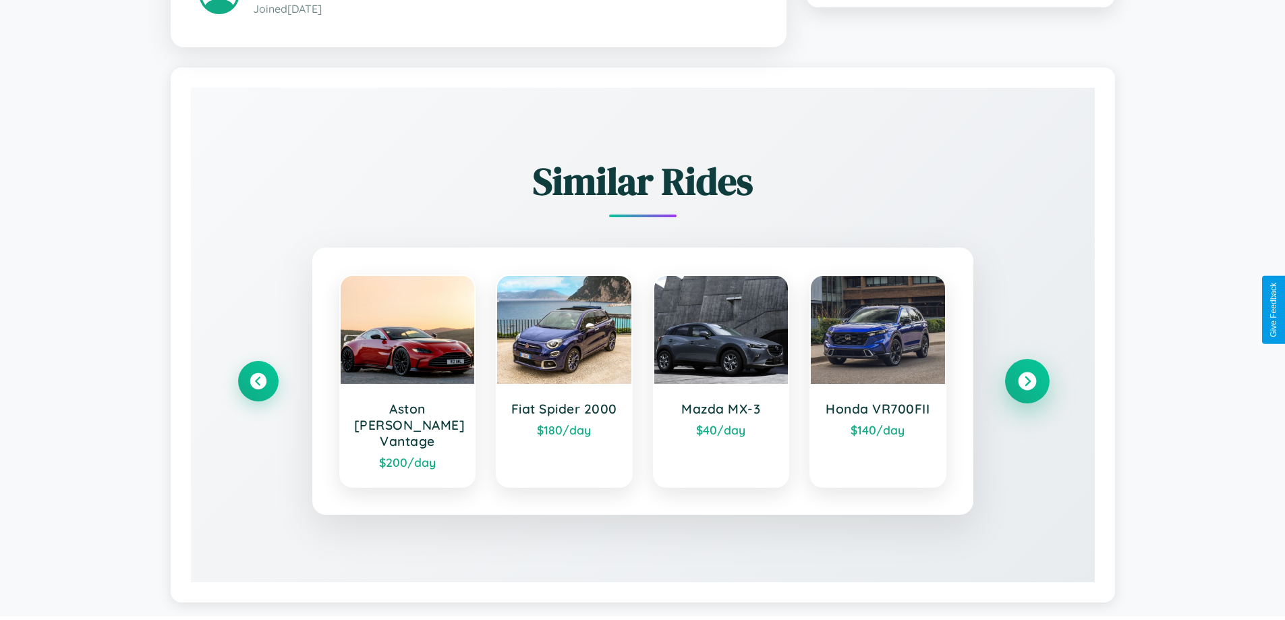
click at [1027, 374] on icon at bounding box center [1027, 381] width 18 height 18
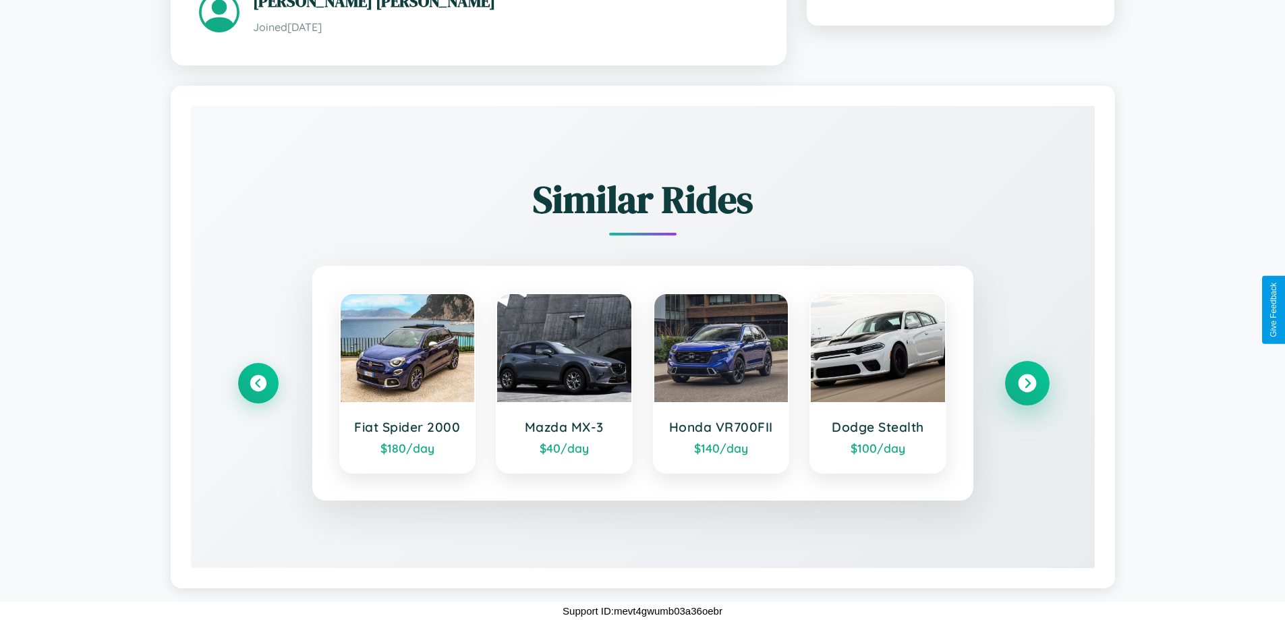
scroll to position [775, 0]
click at [1027, 383] on icon at bounding box center [1027, 383] width 18 height 18
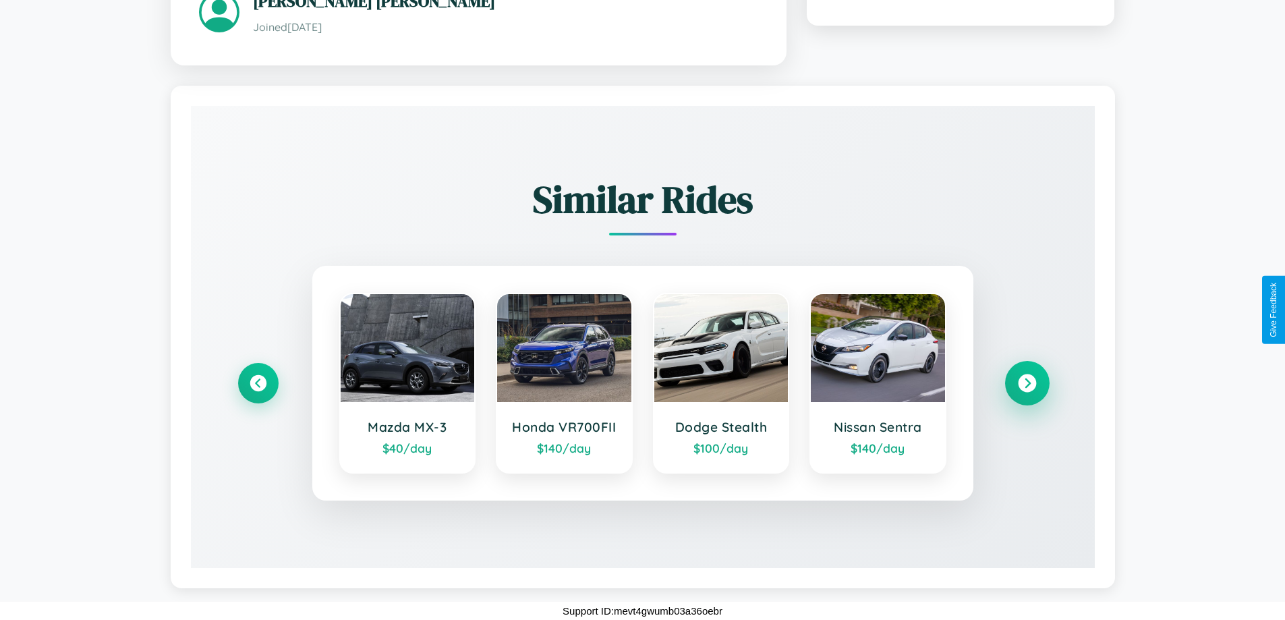
click at [1027, 383] on icon at bounding box center [1027, 383] width 18 height 18
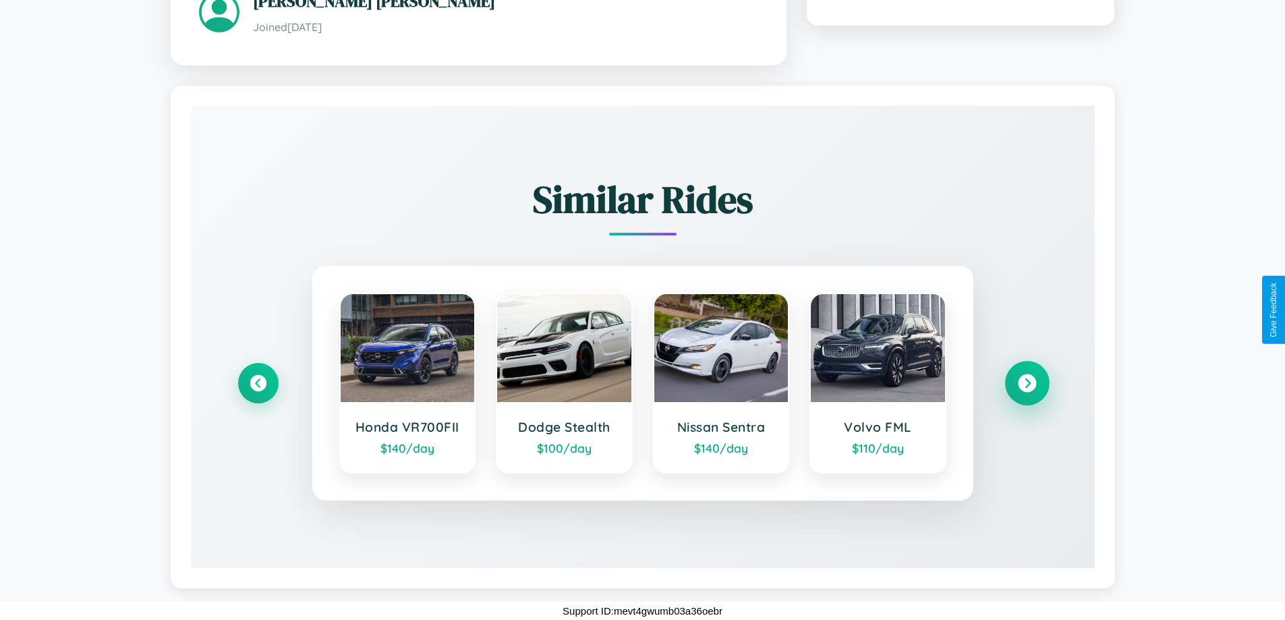
click at [1027, 383] on icon at bounding box center [1027, 383] width 18 height 18
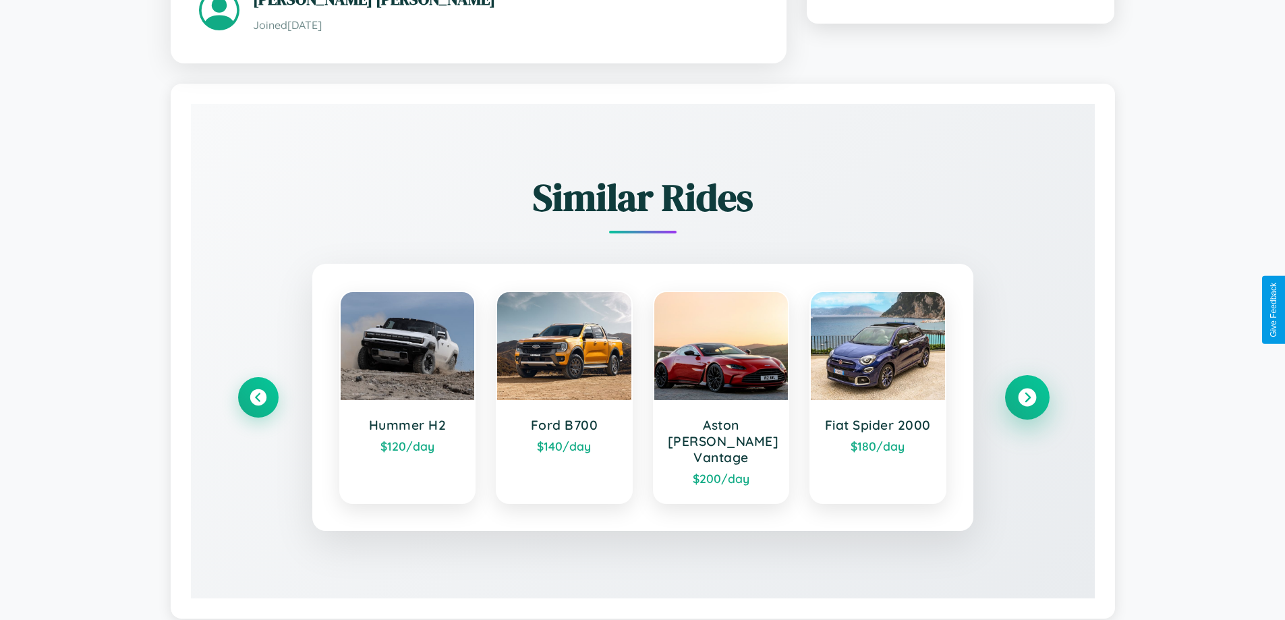
scroll to position [791, 0]
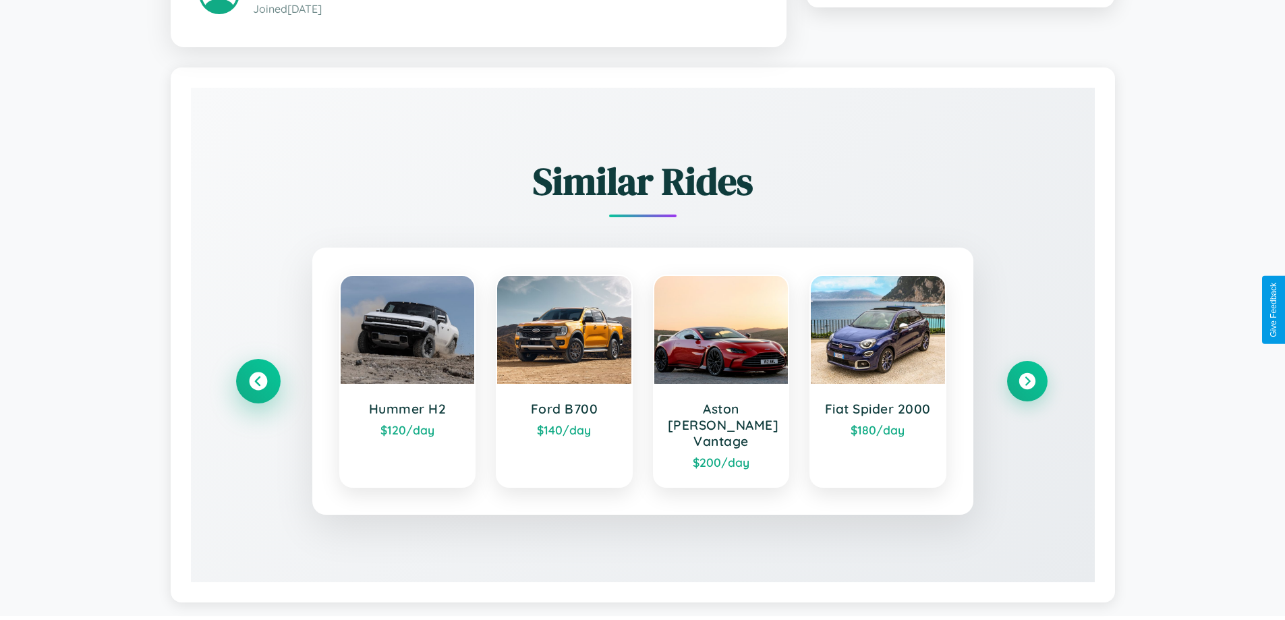
click at [258, 374] on icon at bounding box center [258, 381] width 18 height 18
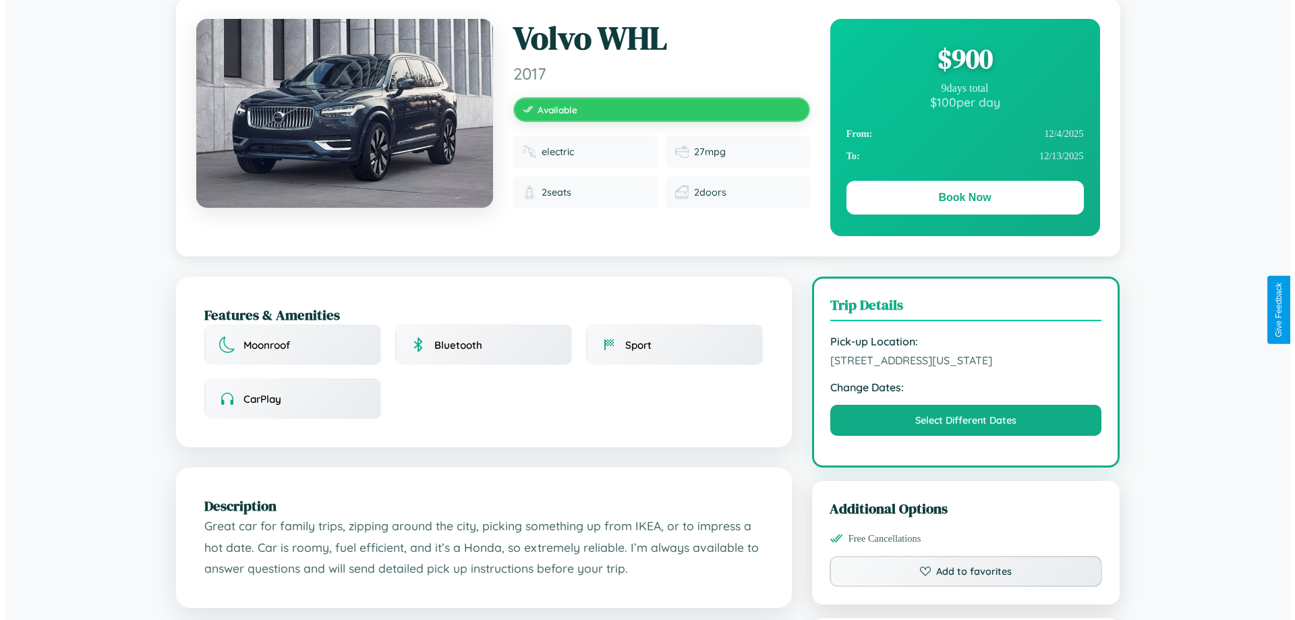
scroll to position [0, 0]
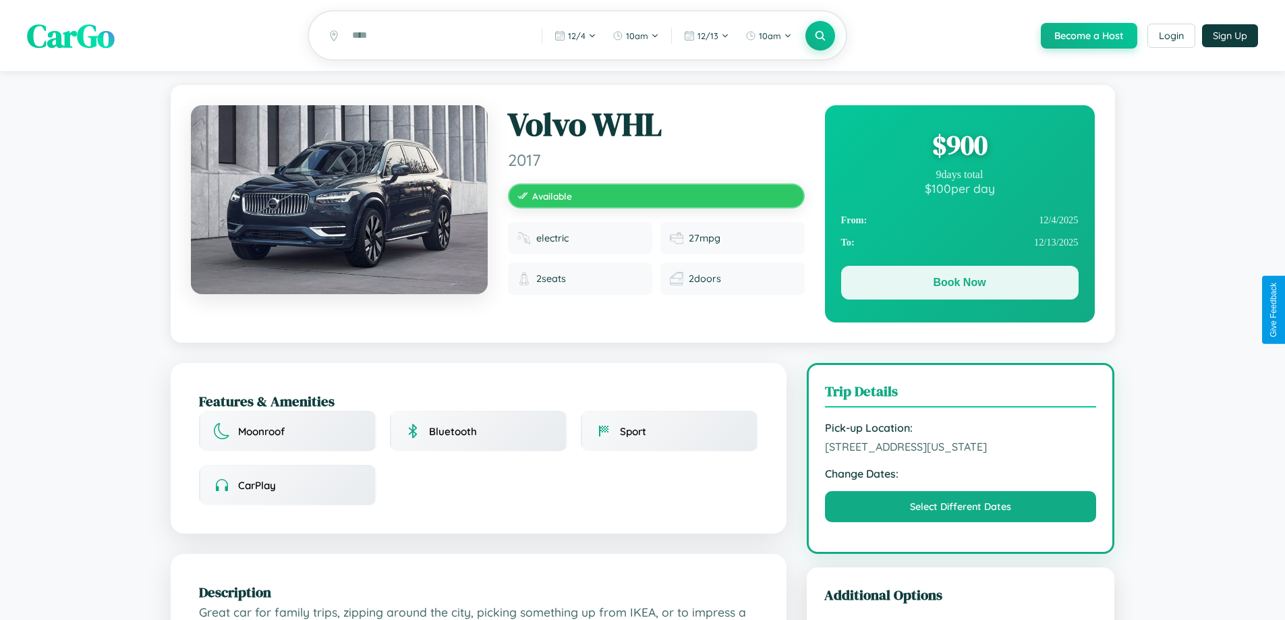
click at [959, 285] on button "Book Now" at bounding box center [960, 283] width 238 height 34
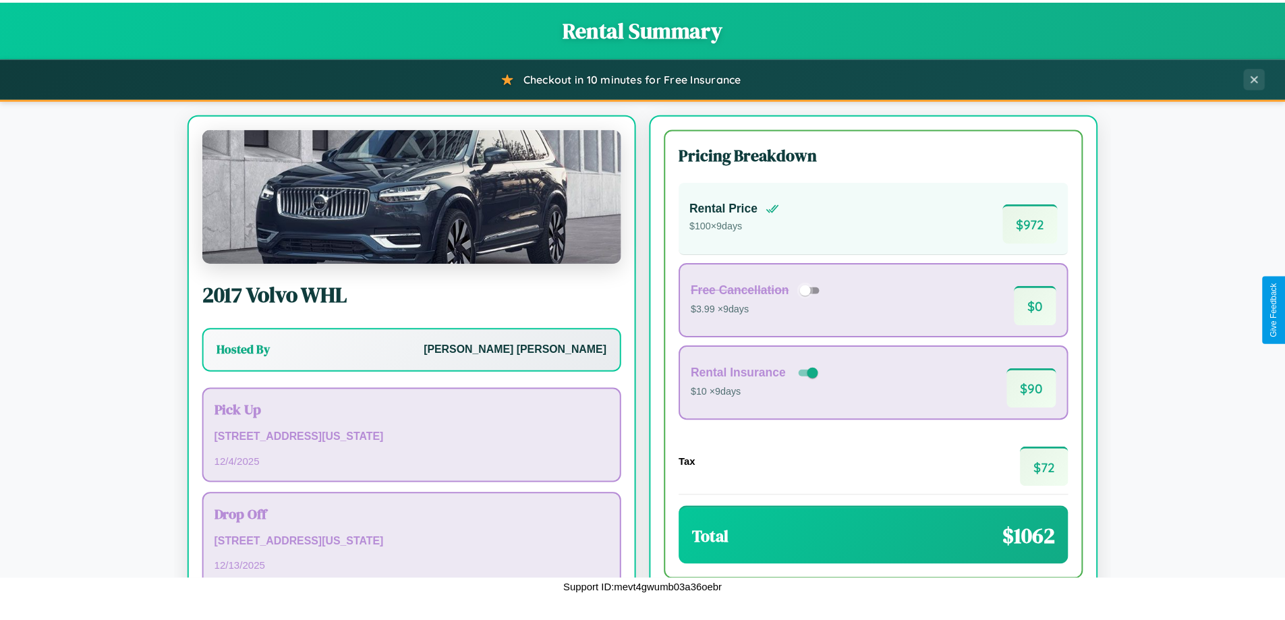
scroll to position [92, 0]
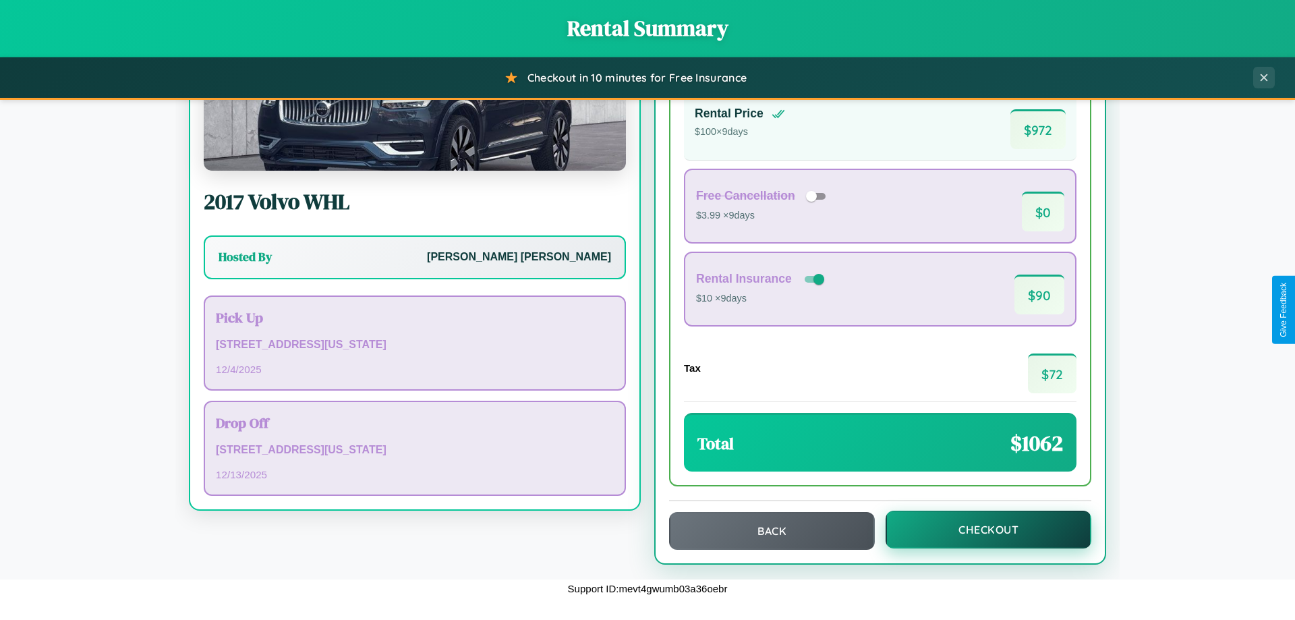
click at [980, 530] on button "Checkout" at bounding box center [989, 530] width 206 height 38
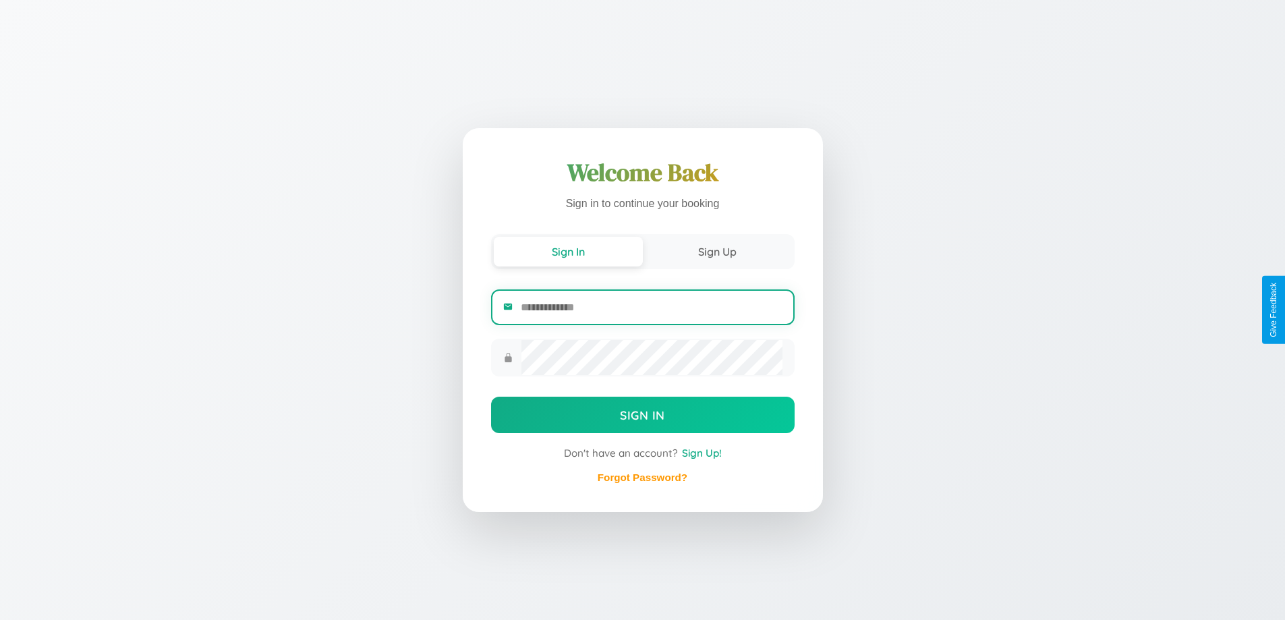
click at [651, 308] on input "email" at bounding box center [651, 307] width 261 height 33
type input "**********"
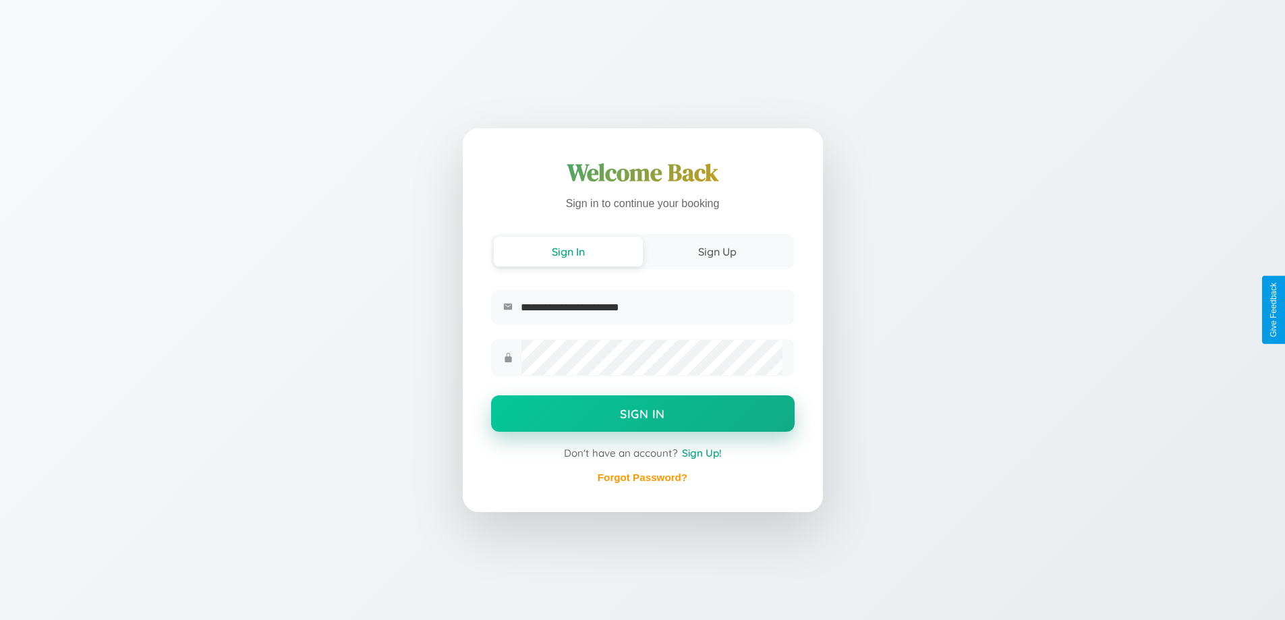
click at [642, 415] on button "Sign In" at bounding box center [643, 413] width 304 height 36
